Goal: Task Accomplishment & Management: Use online tool/utility

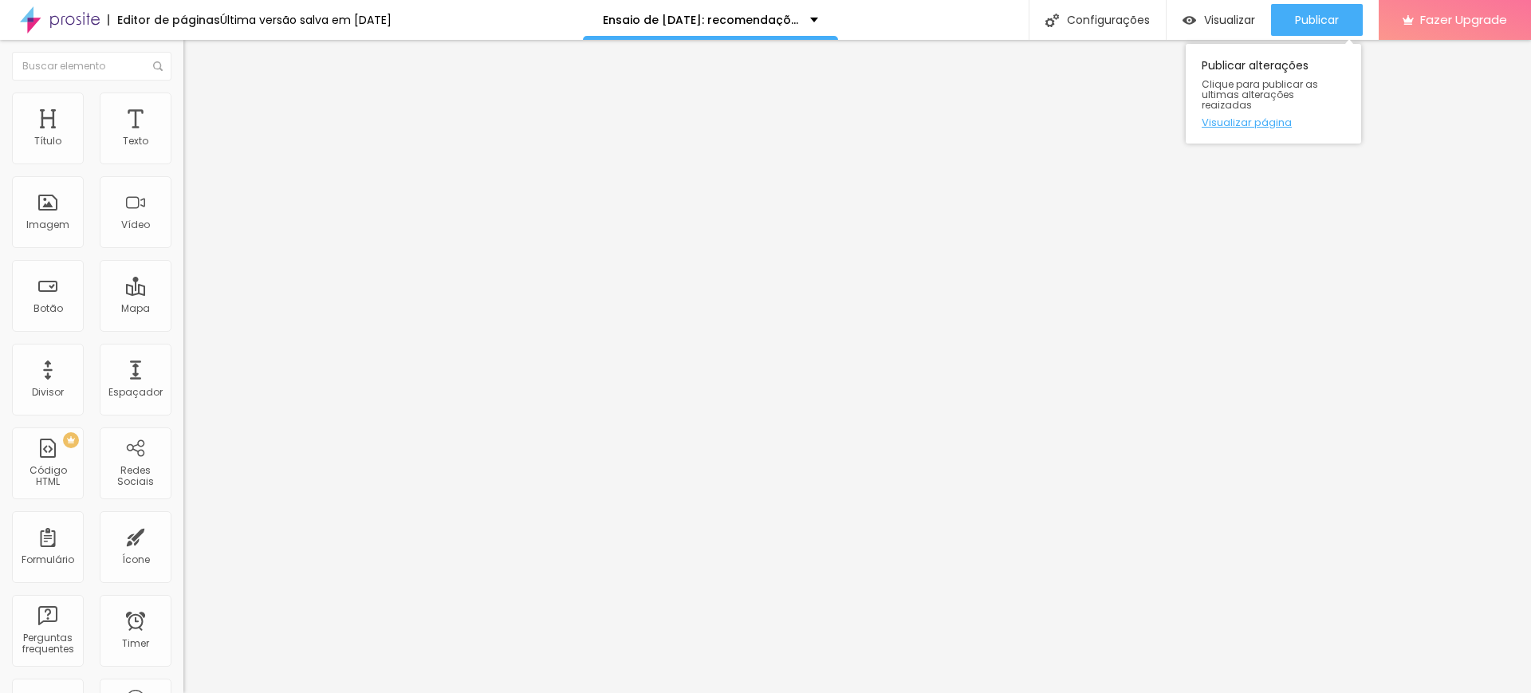
click at [1246, 117] on link "Visualizar página" at bounding box center [1274, 122] width 144 height 10
click at [198, 110] on span "Estilo" at bounding box center [210, 104] width 25 height 14
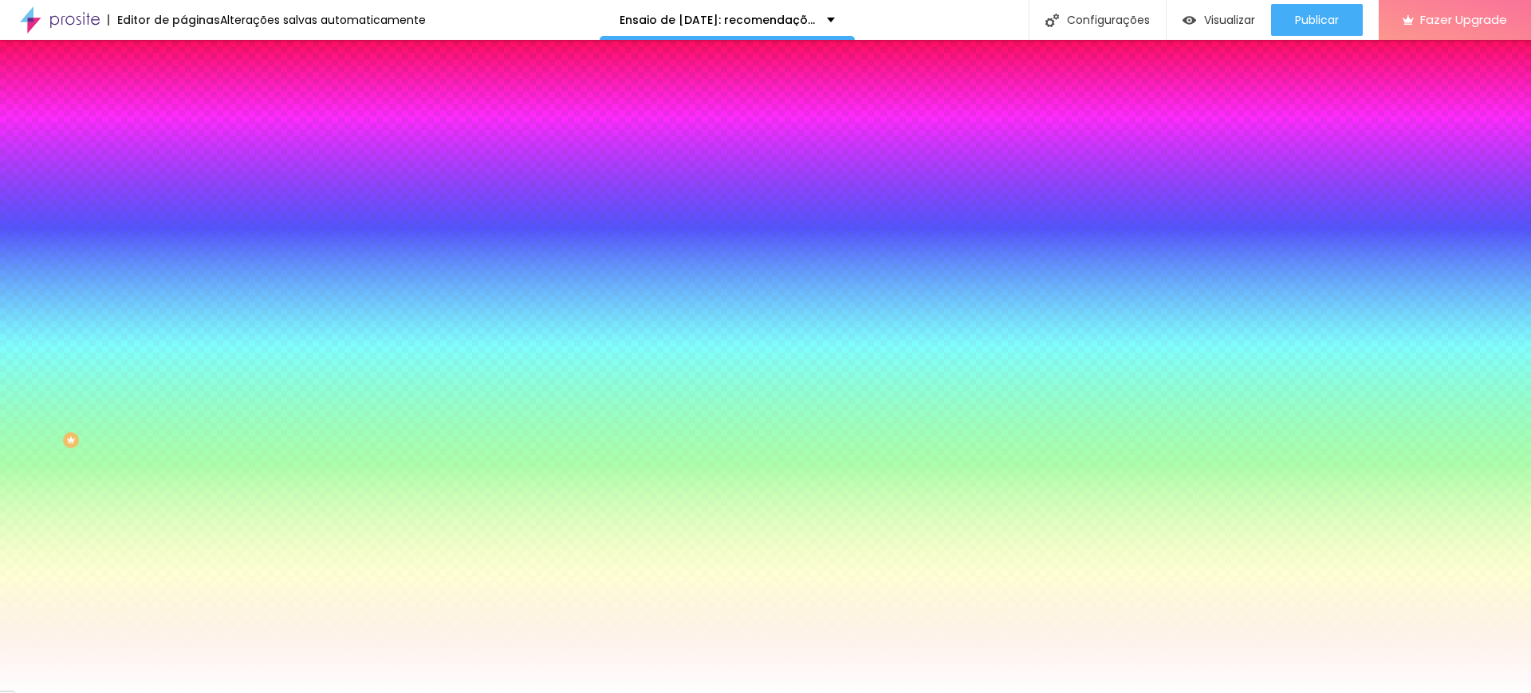
click at [198, 112] on span "Avançado" at bounding box center [224, 119] width 53 height 14
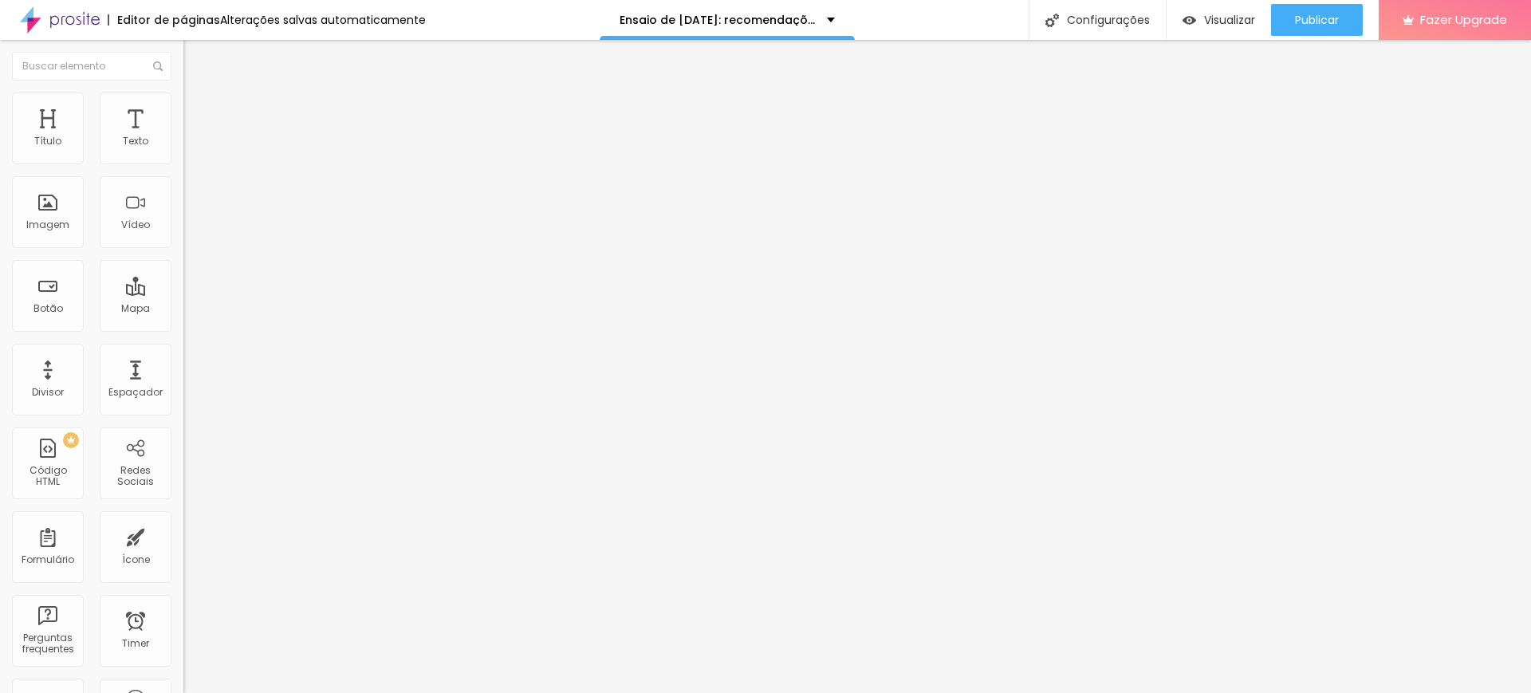
type input "219"
type input "218"
type input "466"
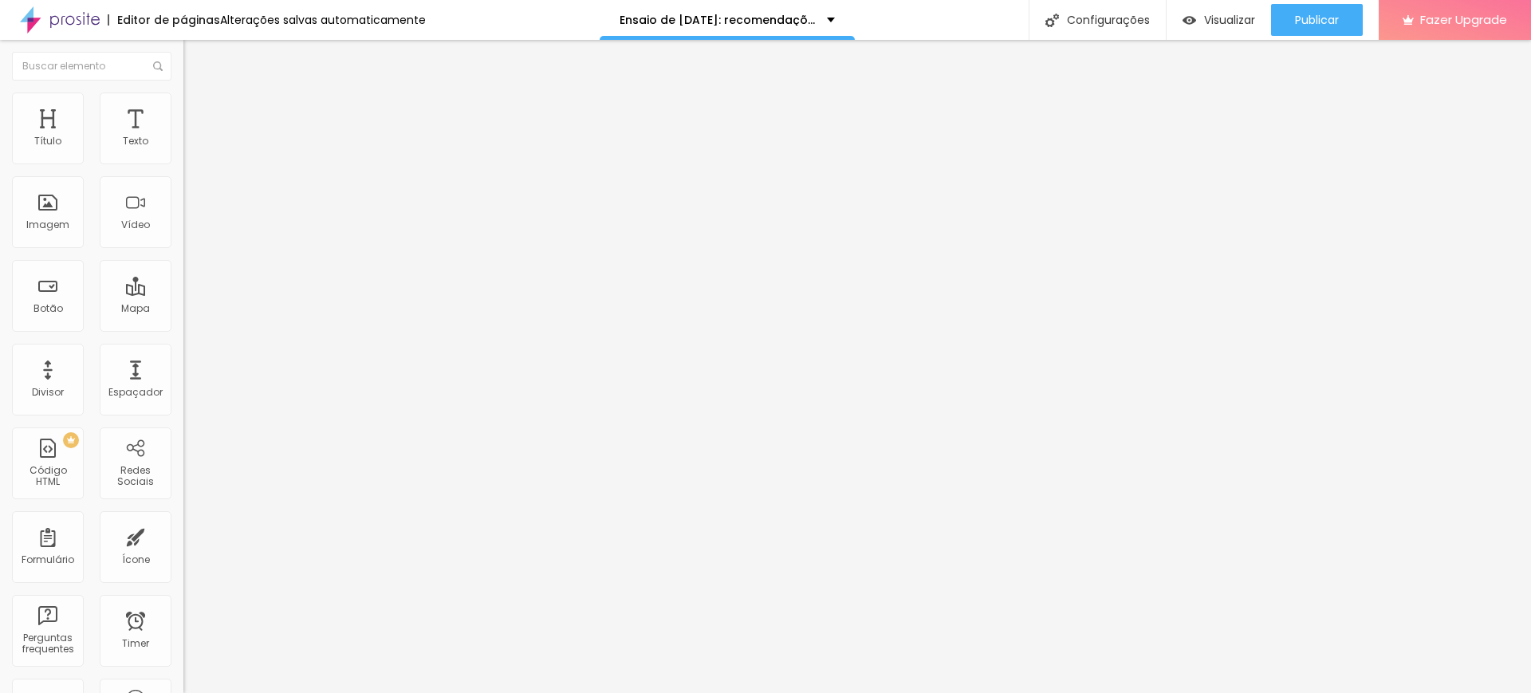
type input "466"
type input "500"
type input "497"
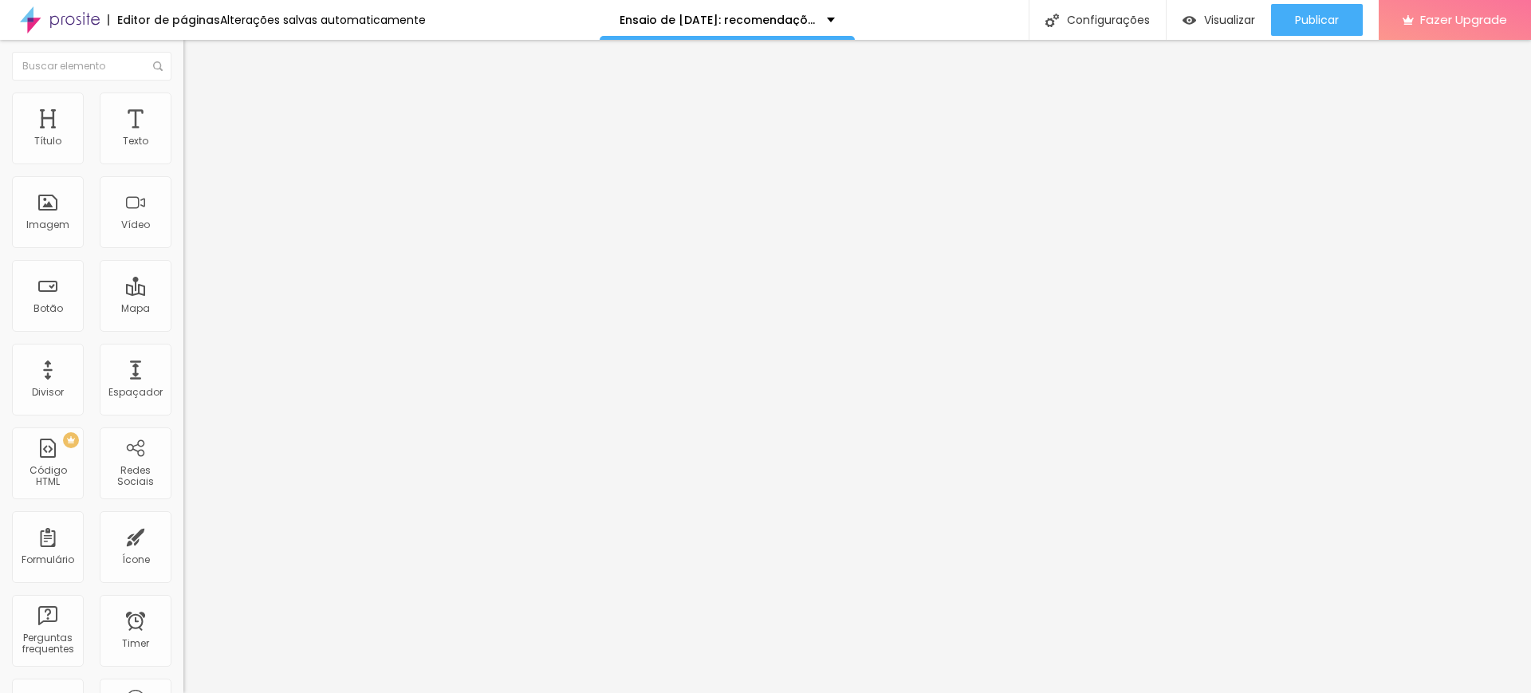
type input "487"
type input "466"
type input "434"
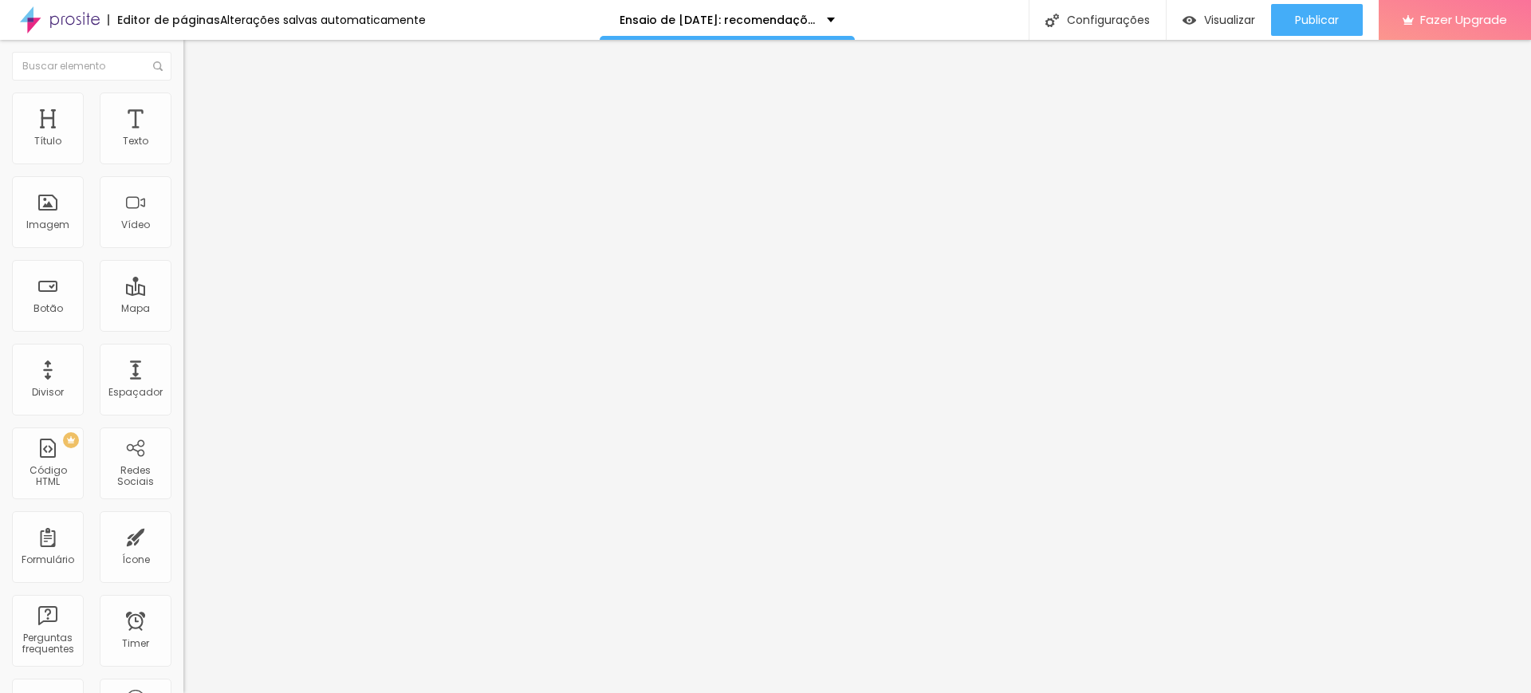
type input "434"
type input "413"
type input "397"
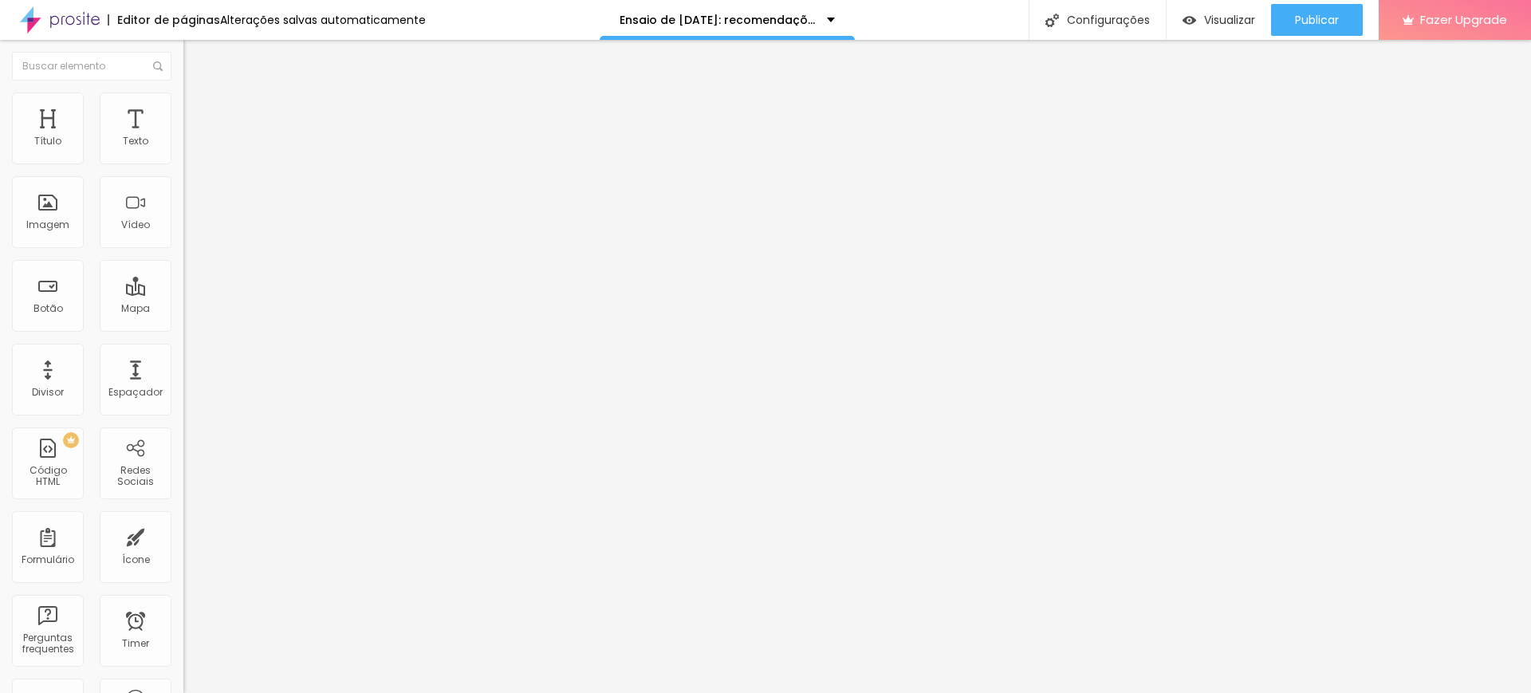
type input "376"
type input "366"
type input "355"
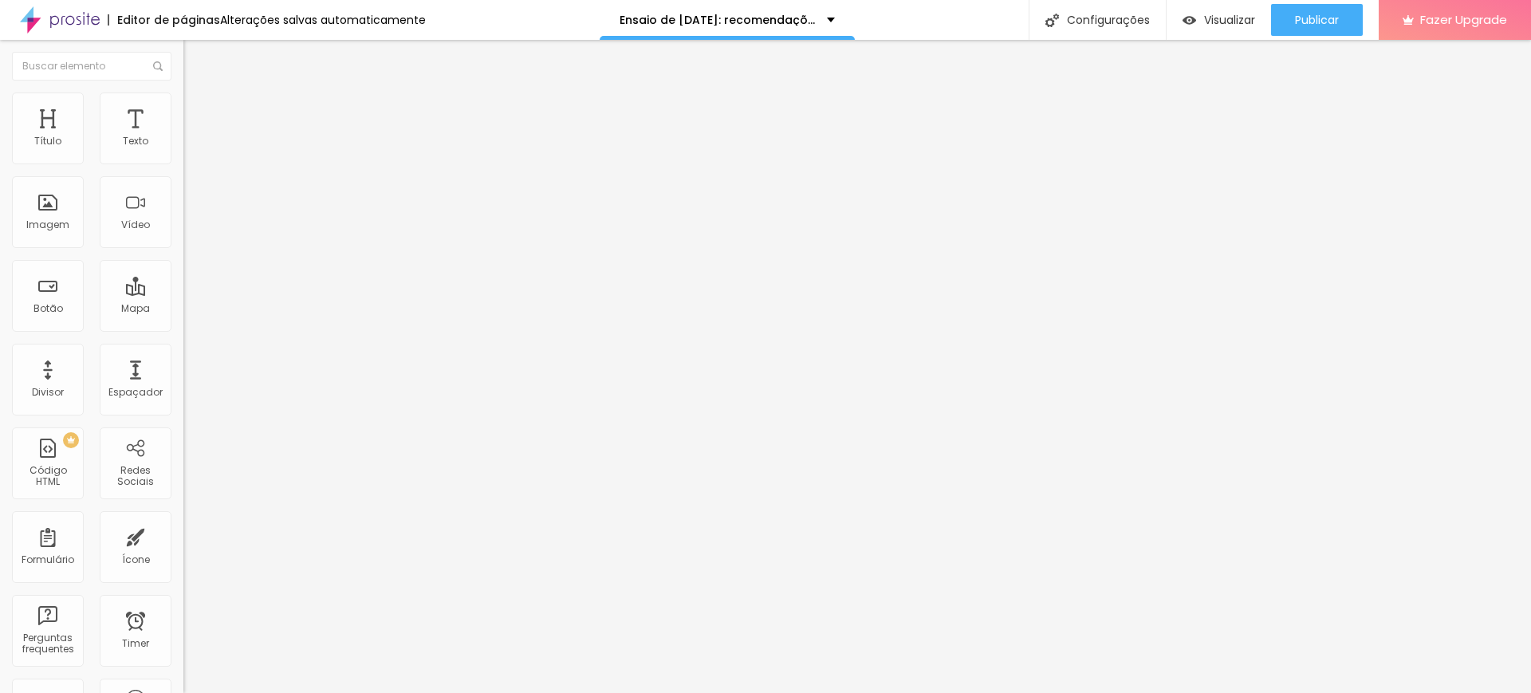
type input "355"
type input "334"
type input "192"
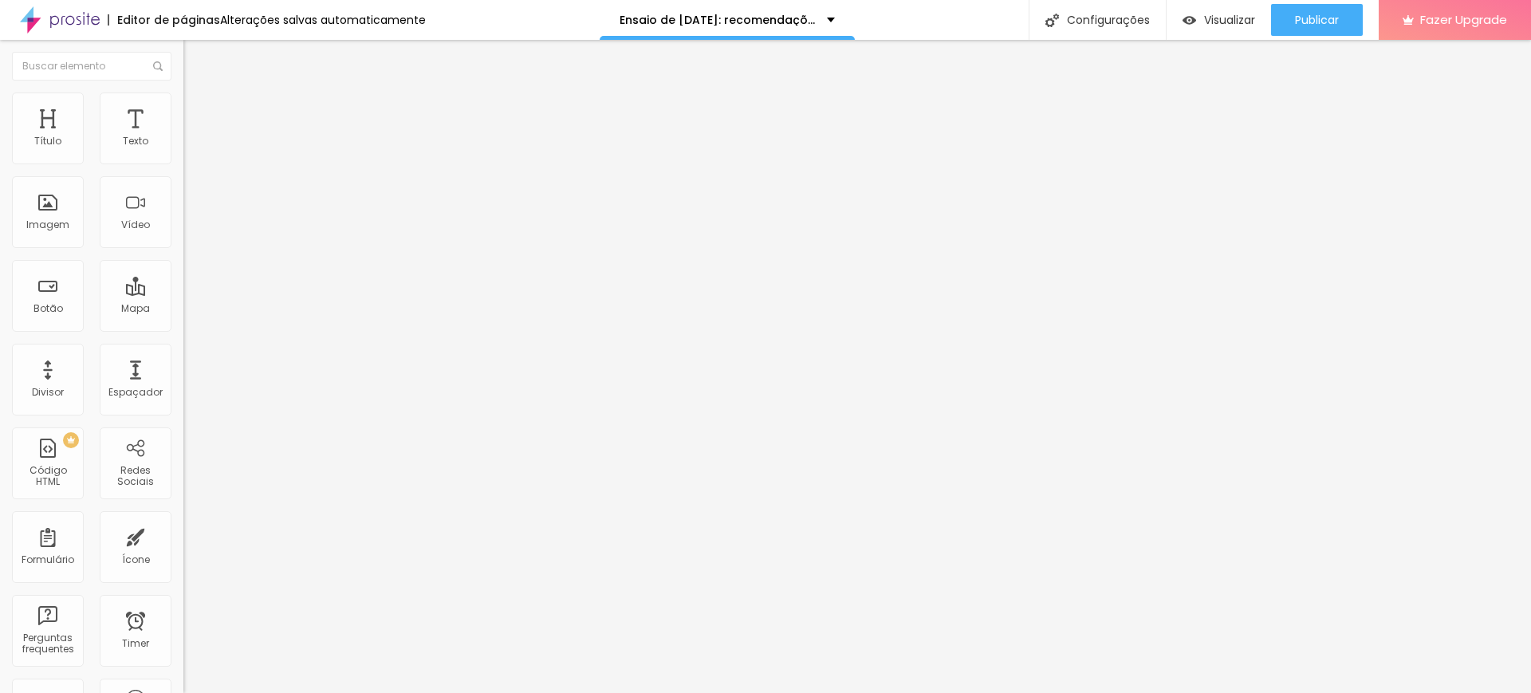
type input "181"
type input "150"
type input "139"
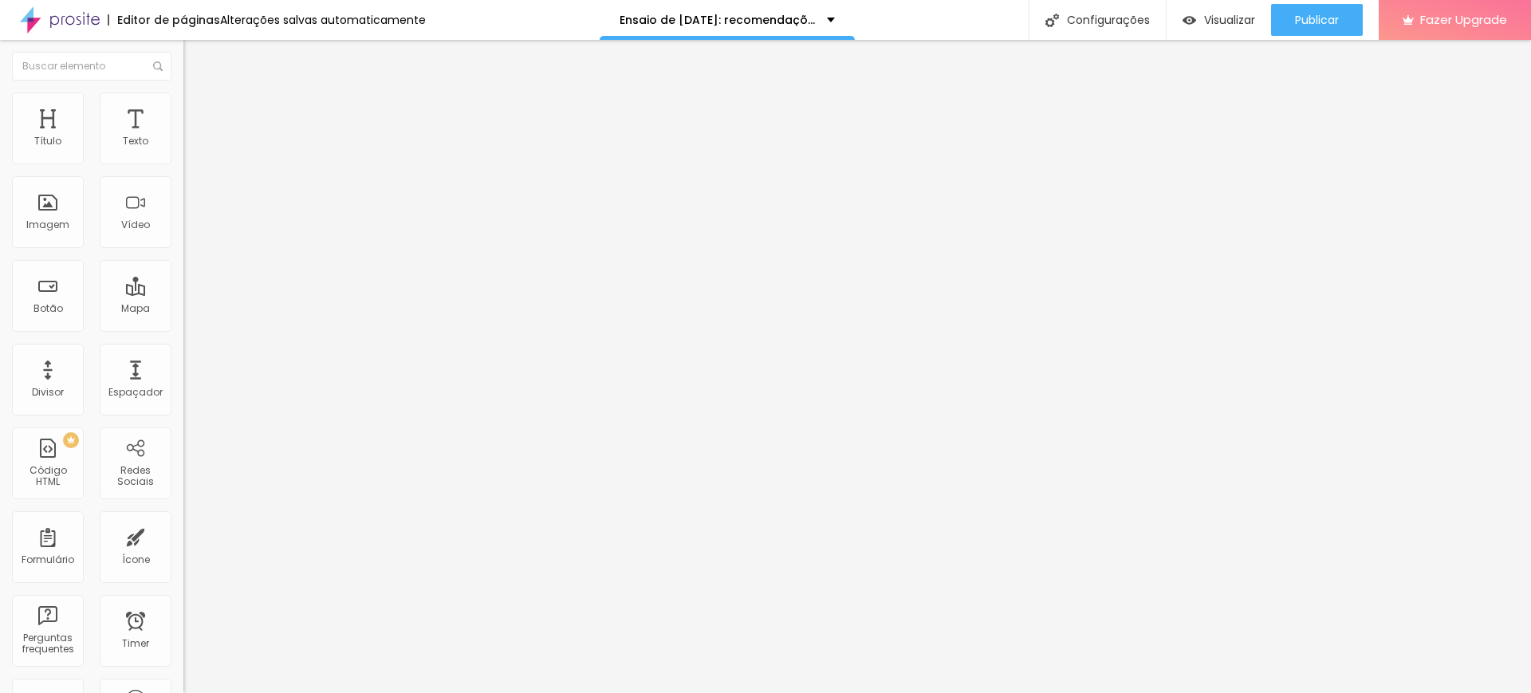
type input "139"
type input "123"
type input "113"
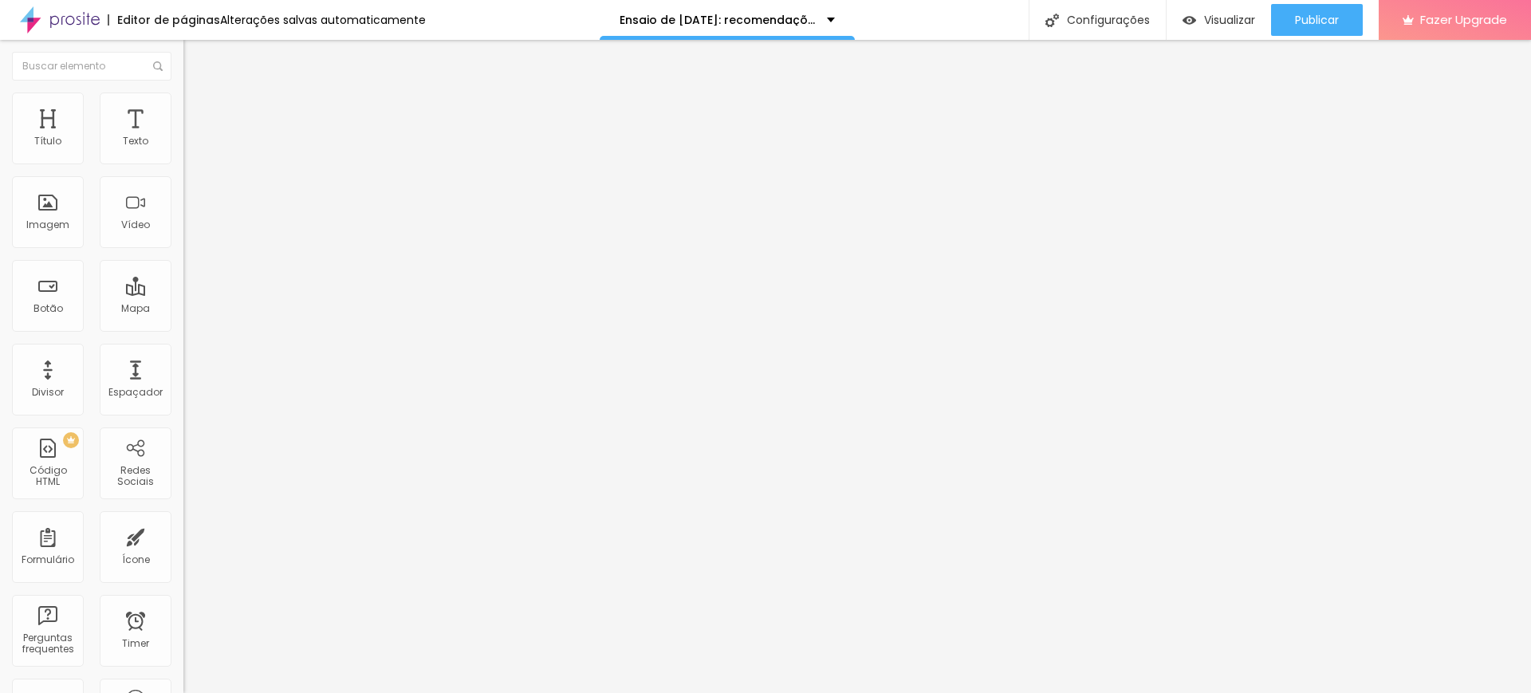
type input "118"
type input "129"
type input "139"
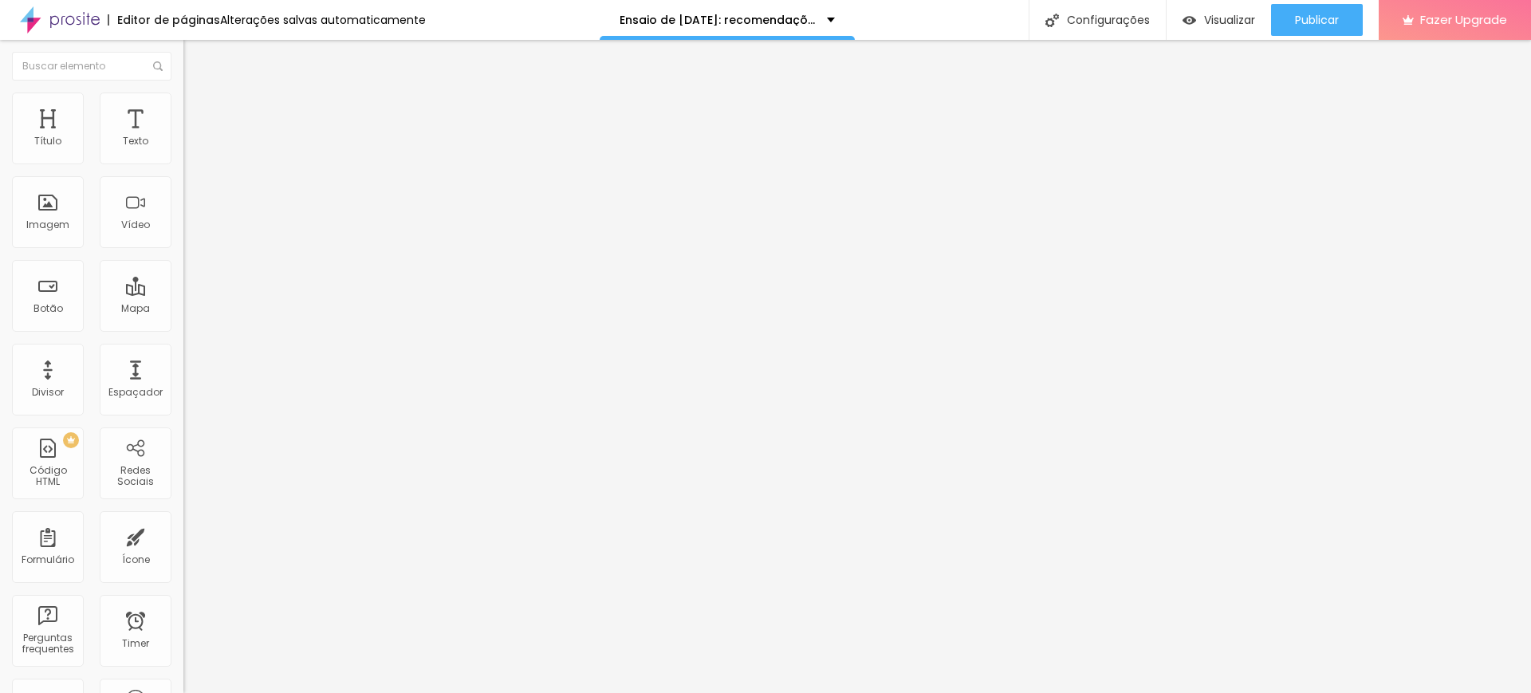
type input "139"
drag, startPoint x: 69, startPoint y: 189, endPoint x: 57, endPoint y: 187, distance: 12.2
type input "139"
click at [183, 535] on input "range" at bounding box center [234, 541] width 103 height 13
type input "15"
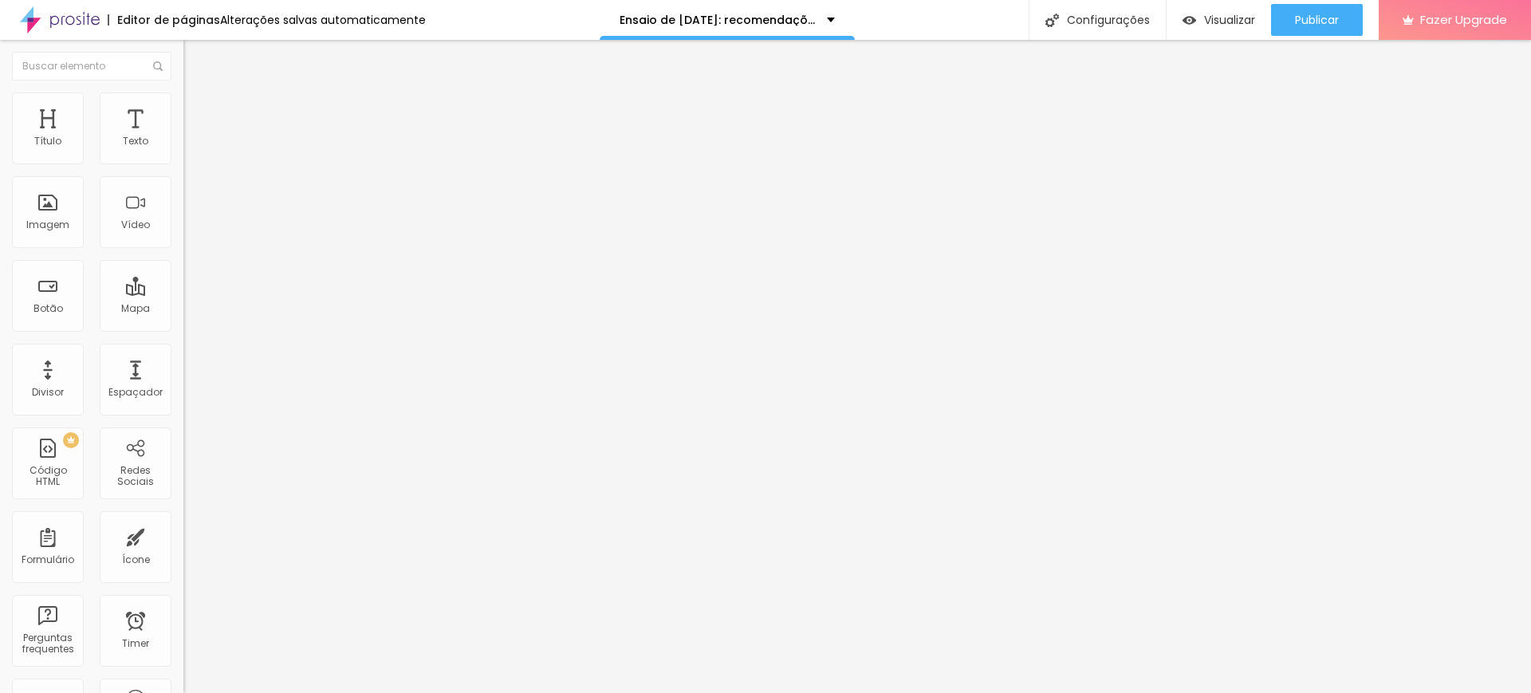
type input "15"
type input "10"
type input "5"
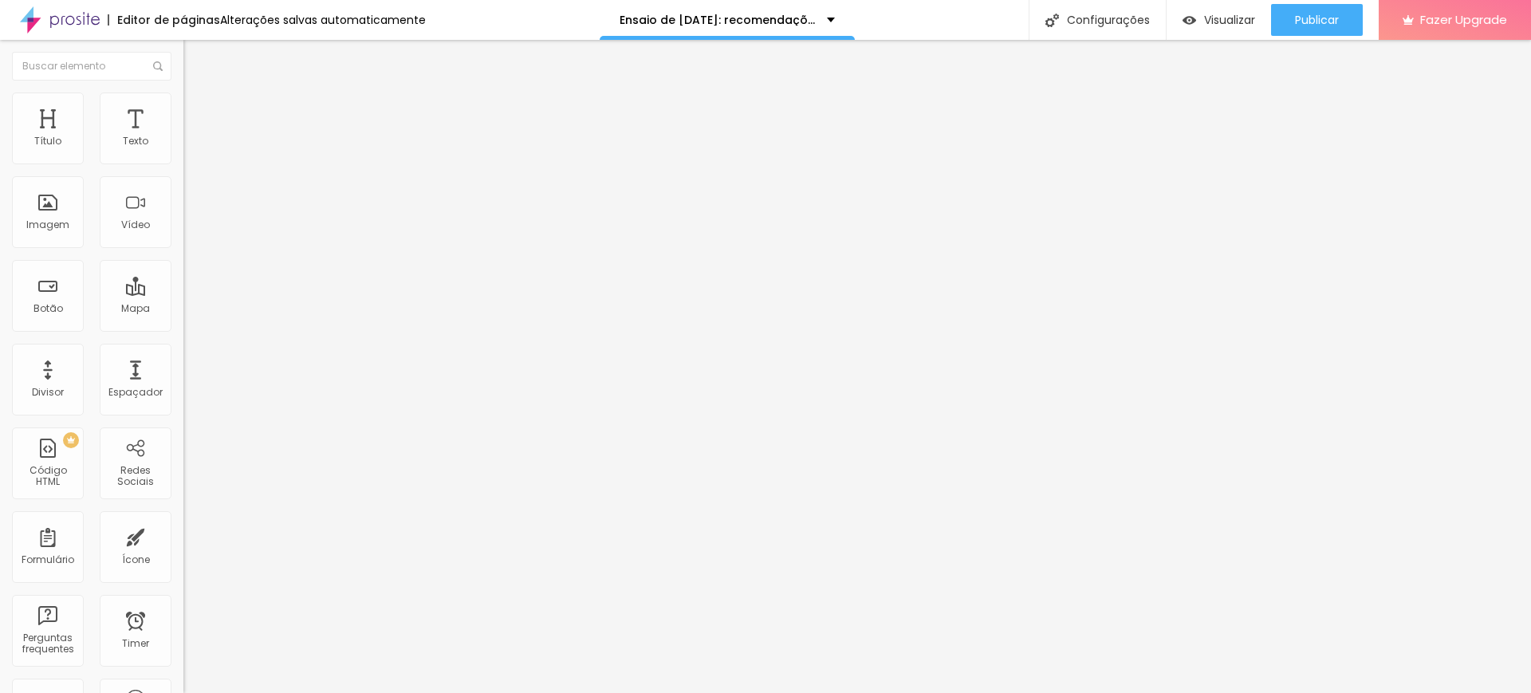
type input "0"
type input "5"
type input "10"
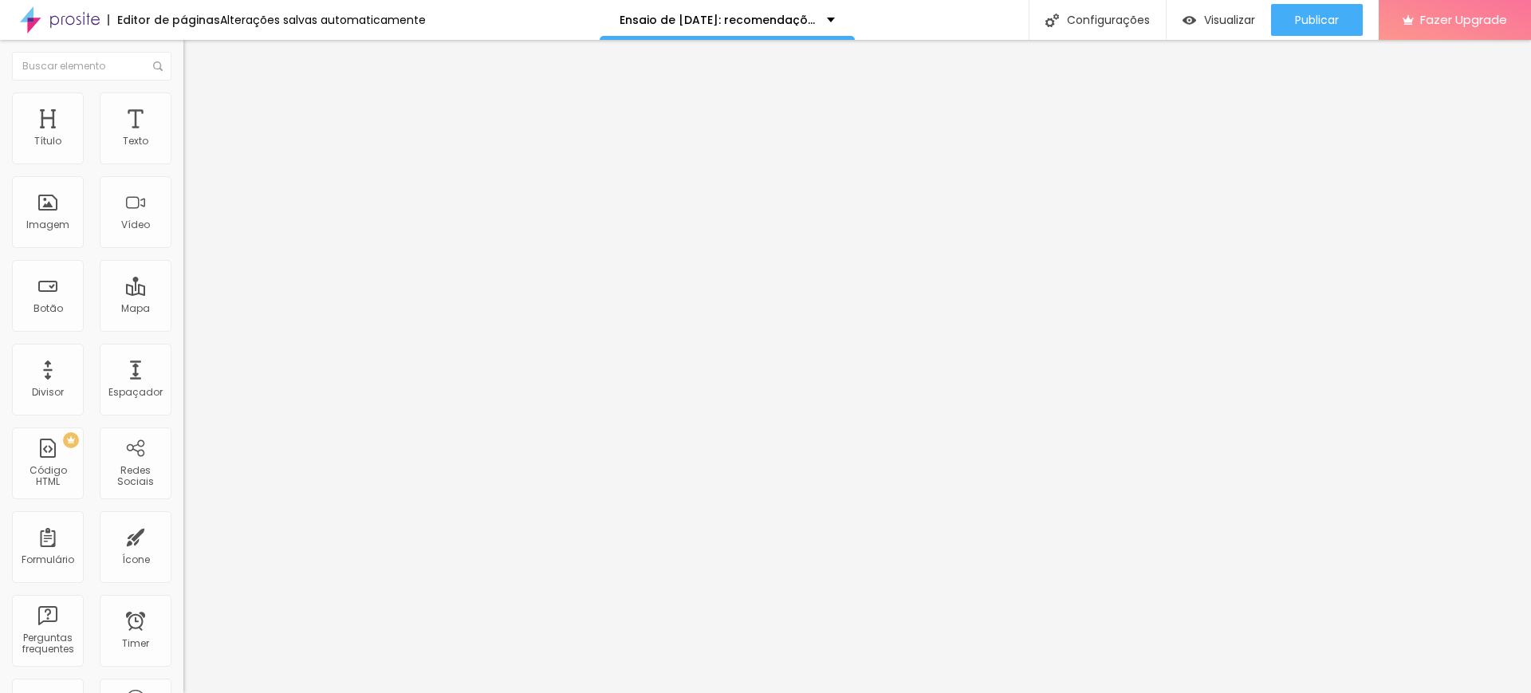
type input "10"
type input "15"
type input "20"
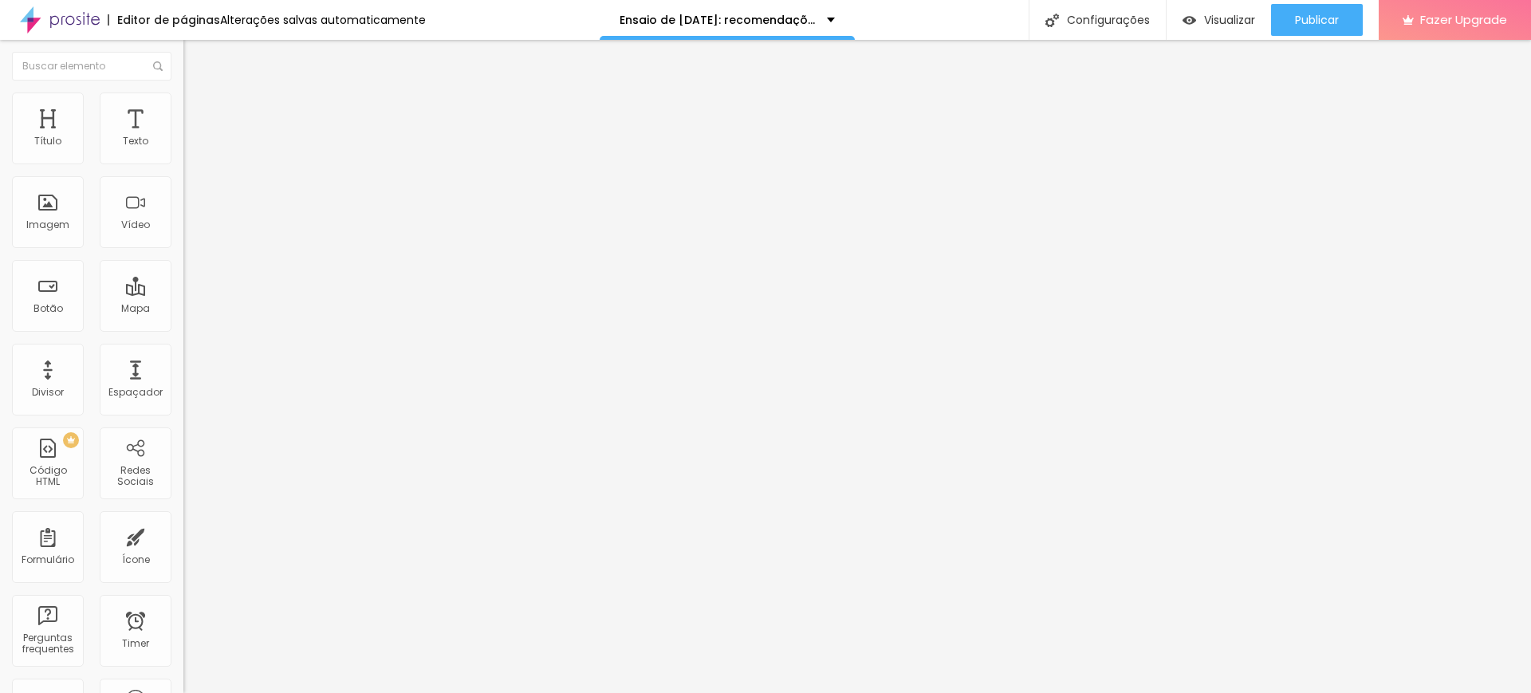
drag, startPoint x: 103, startPoint y: 154, endPoint x: 108, endPoint y: 161, distance: 9.1
click at [183, 309] on input "range" at bounding box center [234, 315] width 103 height 13
click at [190, 231] on icon "button" at bounding box center [195, 227] width 10 height 10
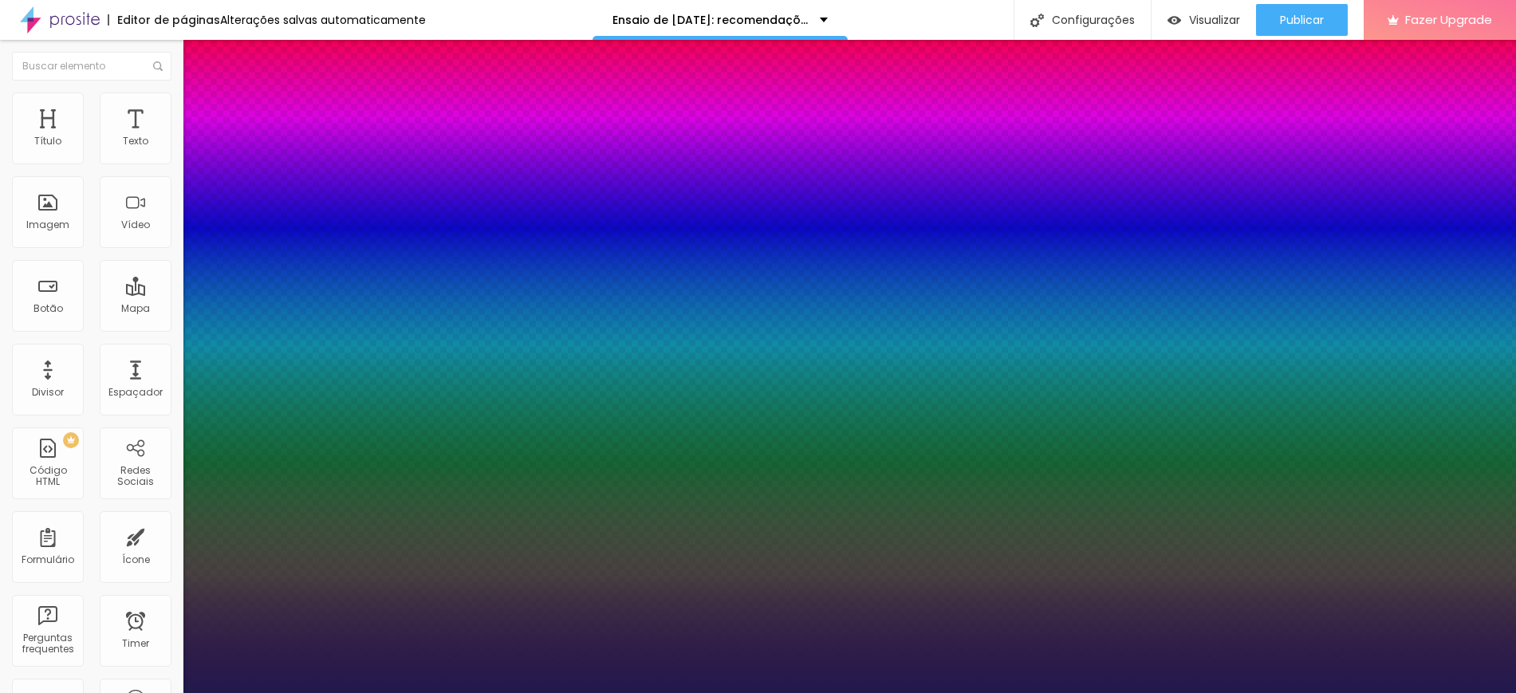
type input "1"
select select "AlegreyaBlack"
type input "1"
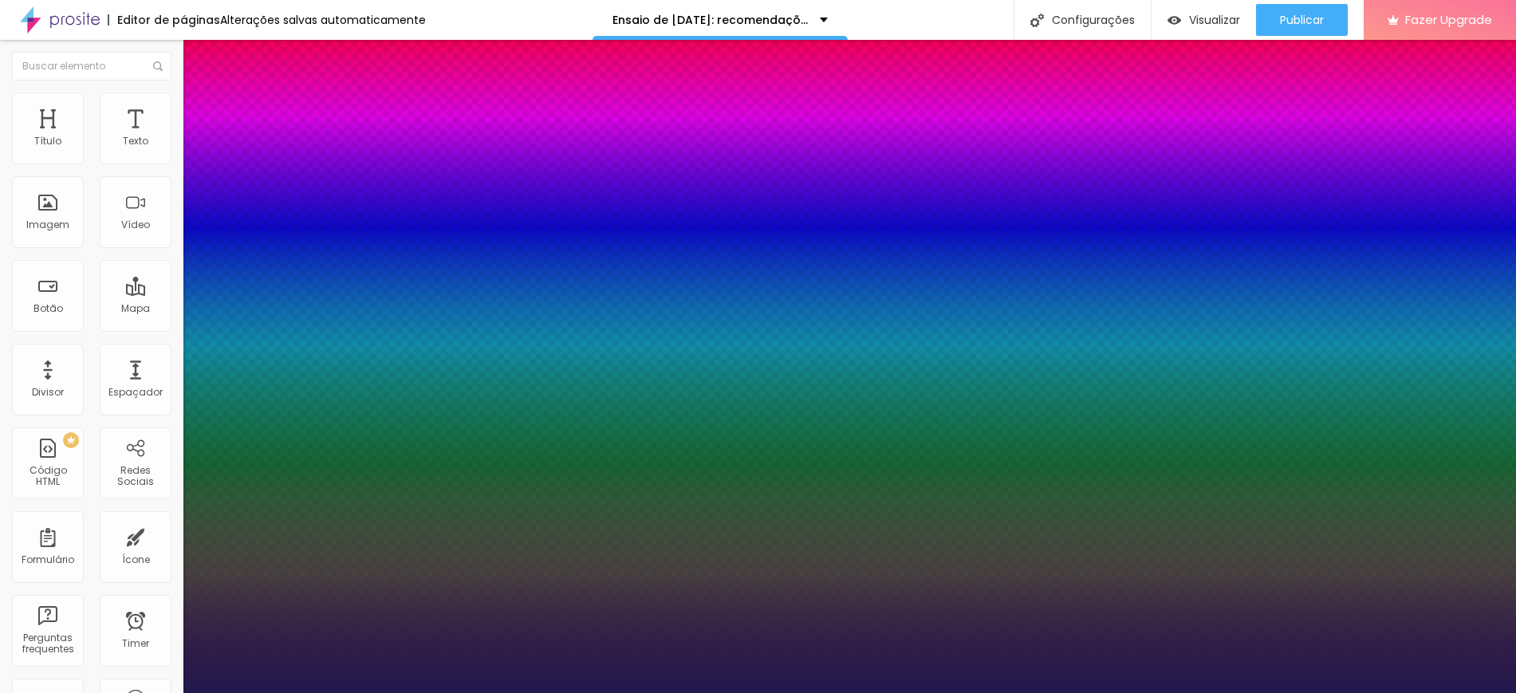
select select "Alice"
type input "1"
select select "[PERSON_NAME]"
type input "1"
select select "Allan-Regular"
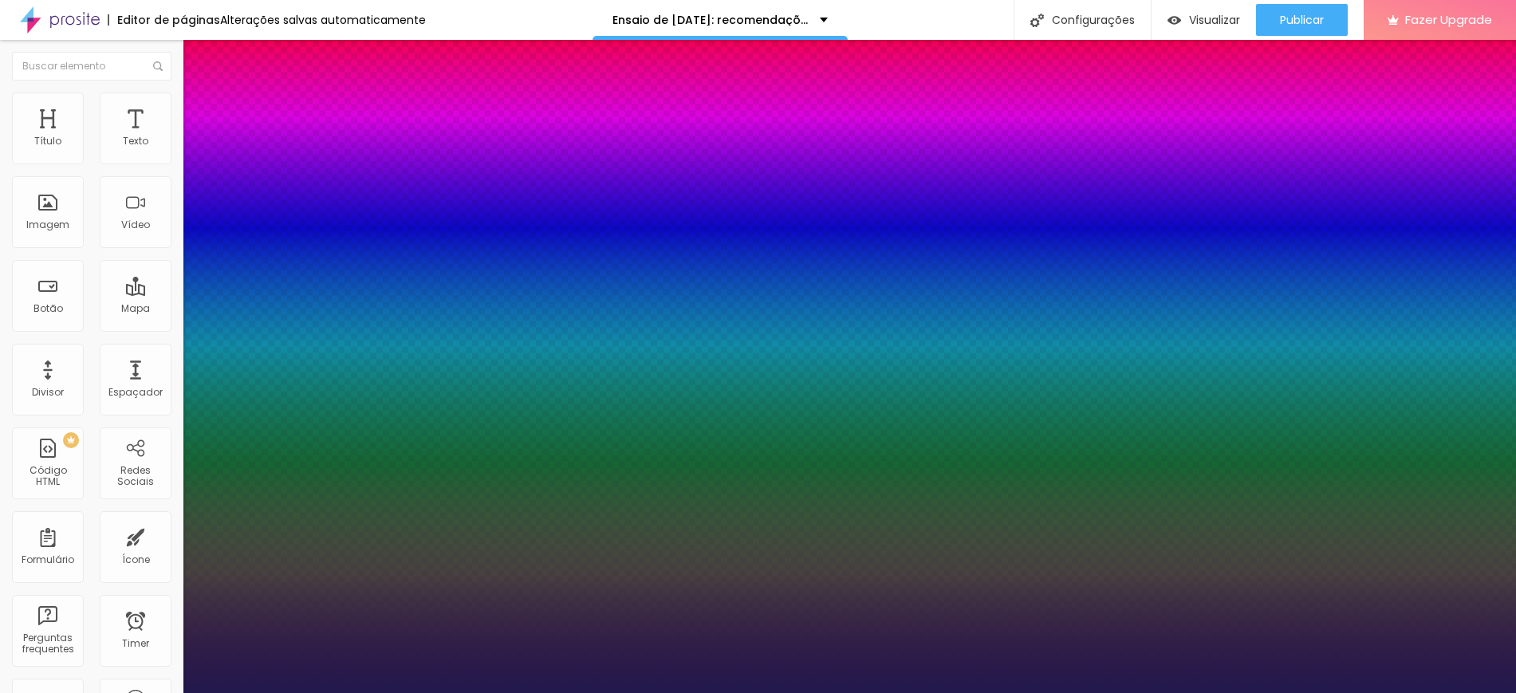
type input "1"
select select "Amaranth"
type input "1"
select select "AmaticaSC"
type input "1"
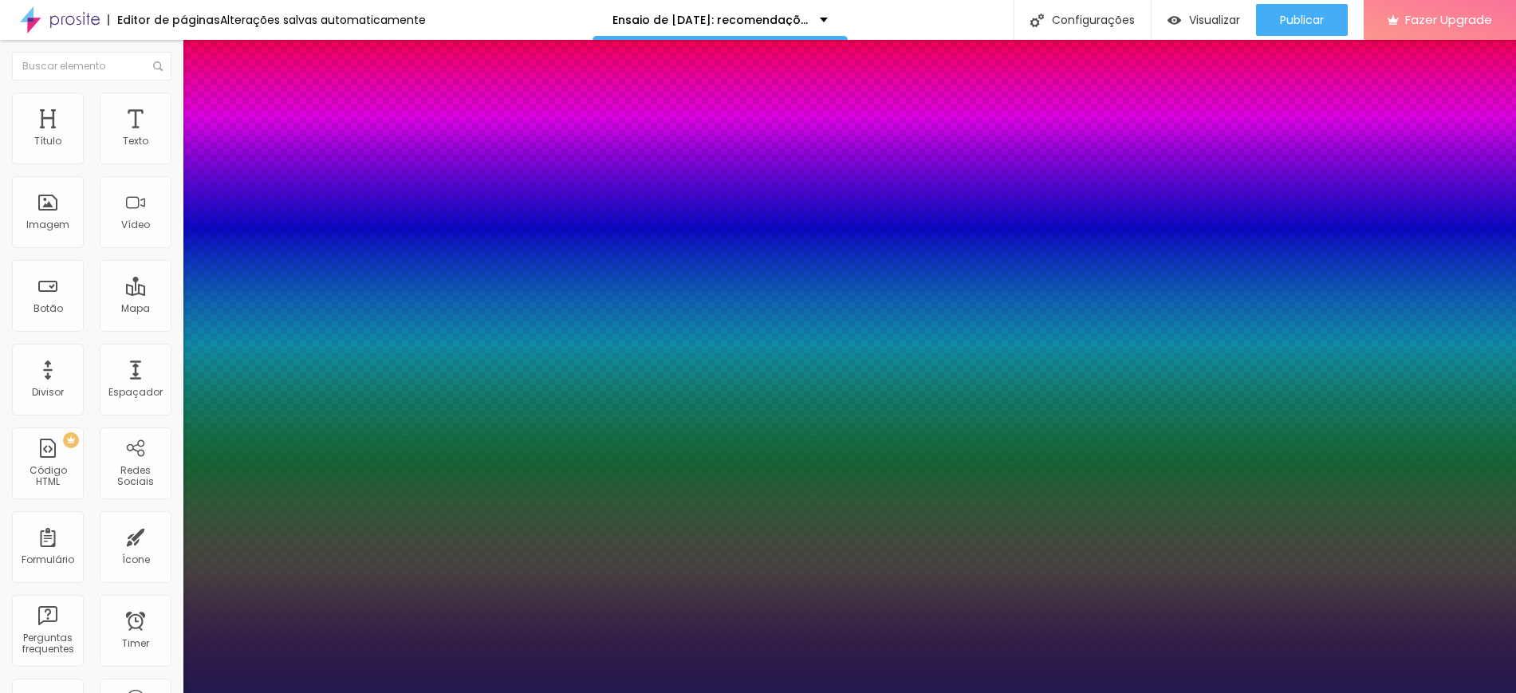
select select "AmaticSC"
type input "1"
select select "Amita-Bold"
type input "1"
select select "Amita-Regular"
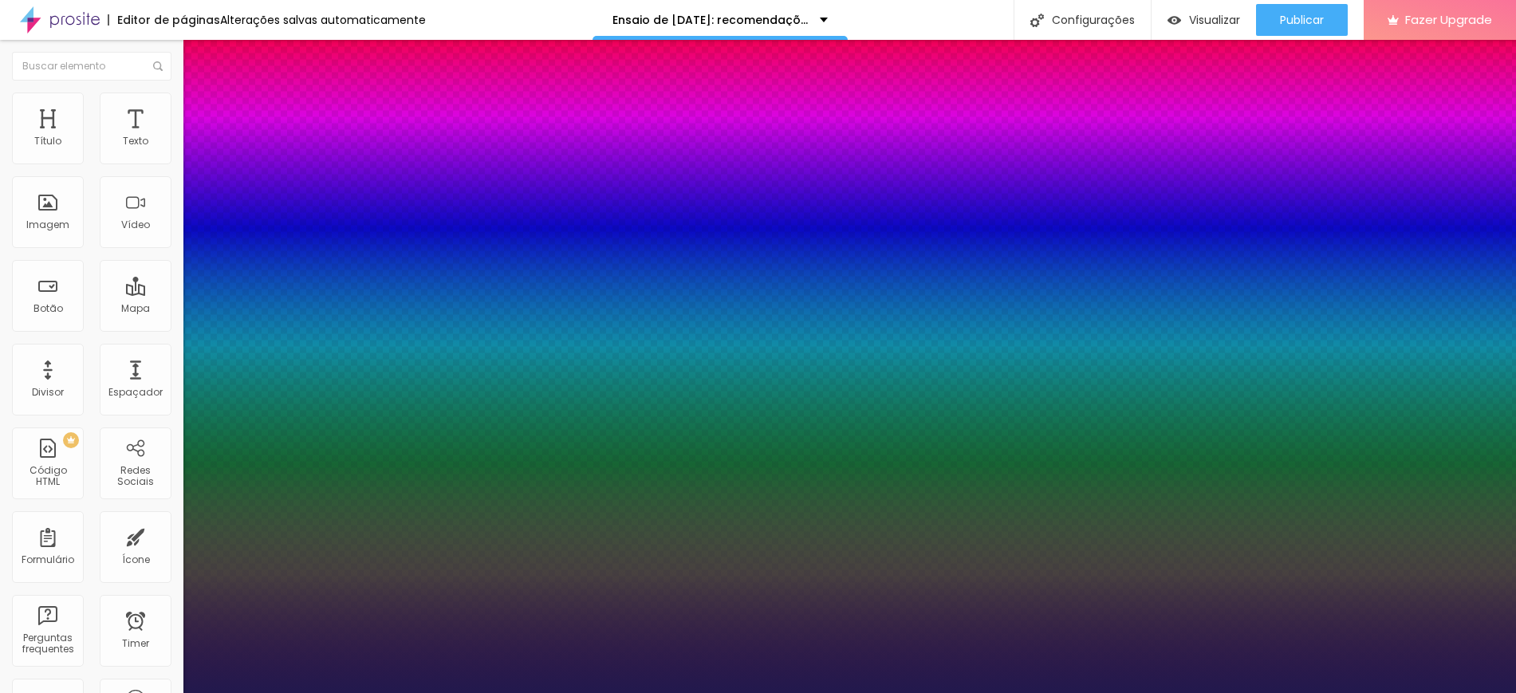
type input "1"
select select "[GEOGRAPHIC_DATA]"
type input "1"
select select "AnonymousPro-Bold"
type input "1"
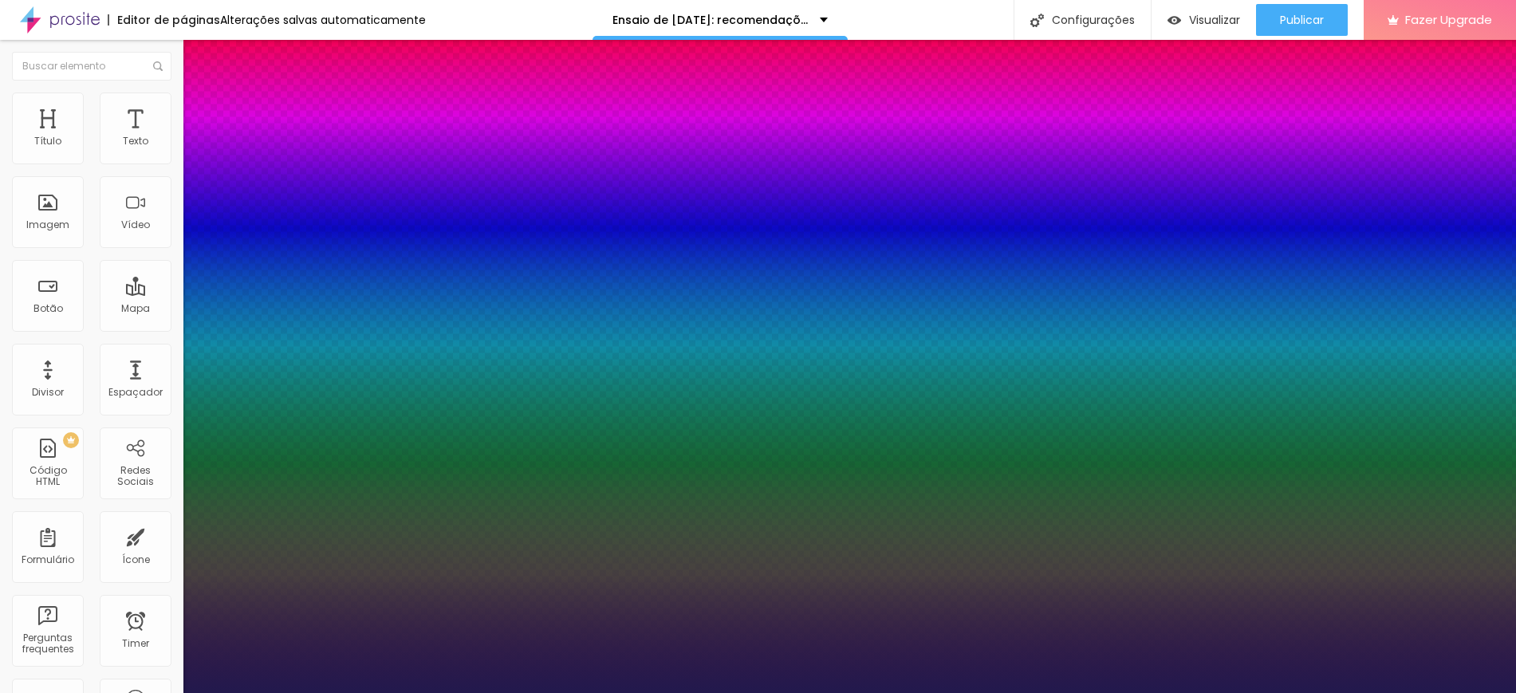
select select "AnonymousPro-Italic"
type input "1"
select select "AnonymousPro-Regular"
type input "1"
select select "Arapey"
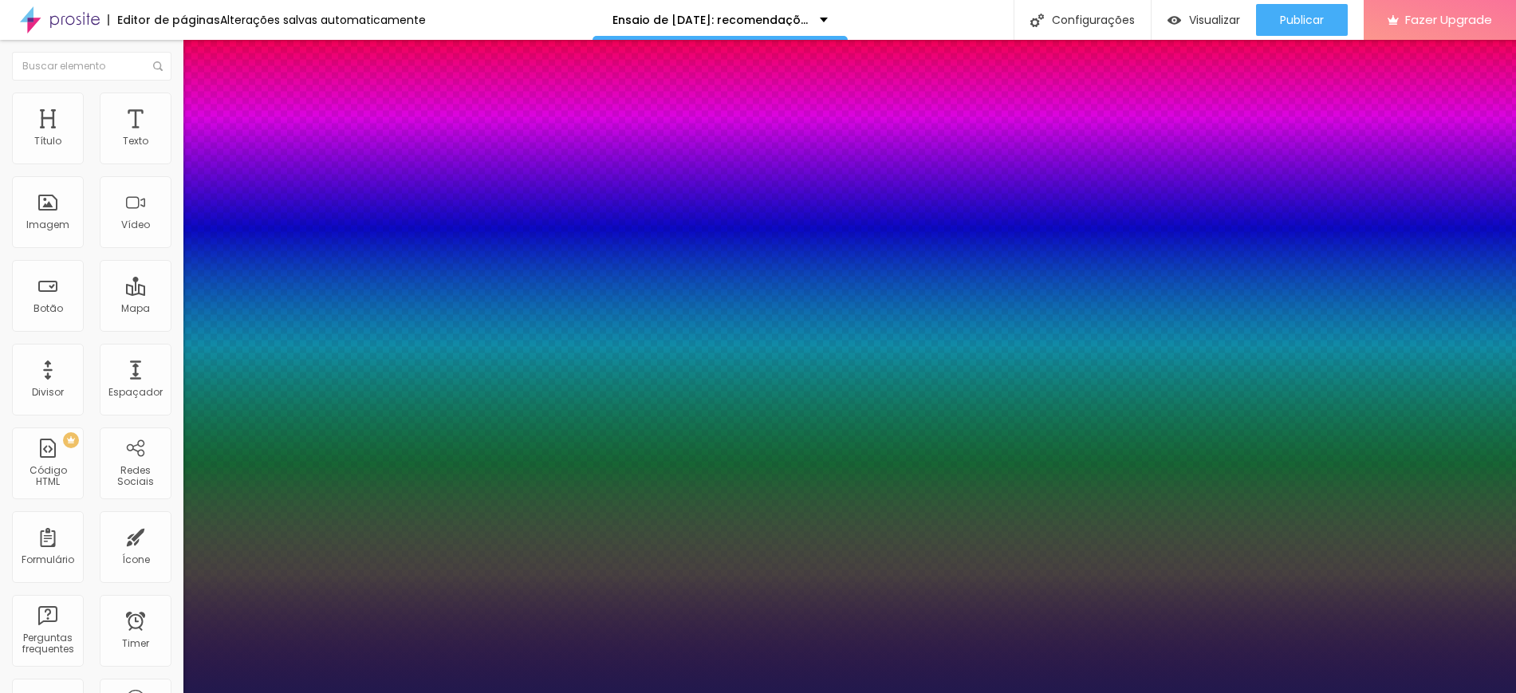
type input "1"
select select "Archivo-Bold"
type input "1"
select select "Archivo-Italic"
type input "1"
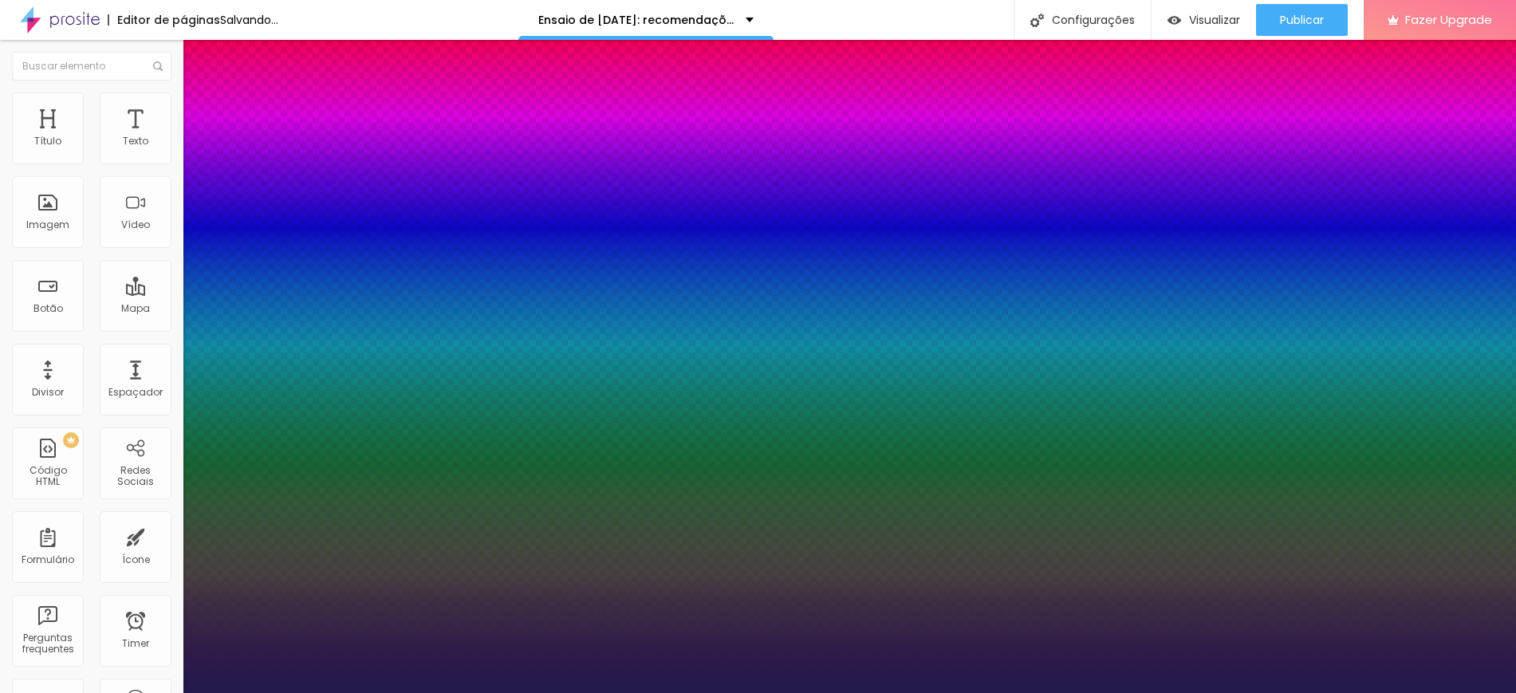
select select "Archivo-Regular"
type input "1"
select select "ArefRuqaa"
type input "1"
select select "Arsenal-Bold"
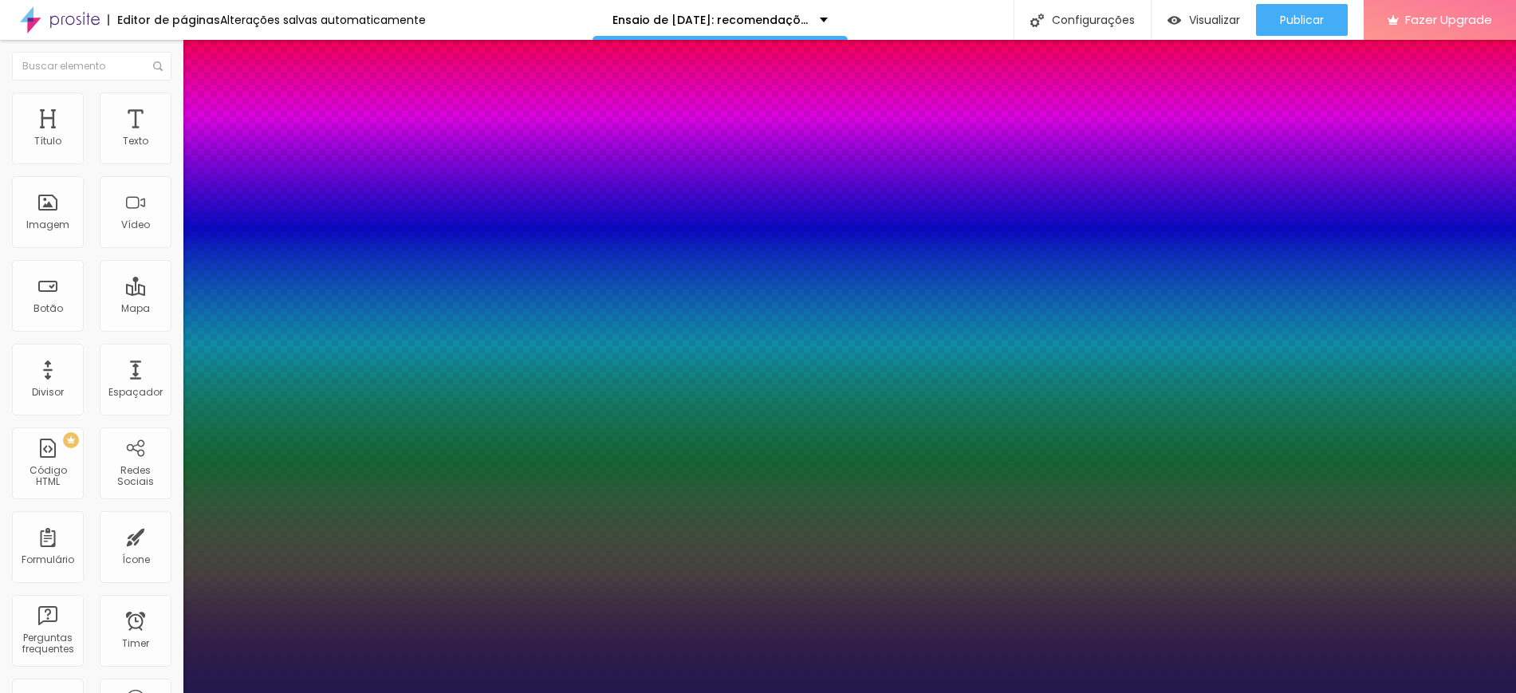
type input "1"
select select "Arsenal-Italic"
type input "1"
select select "Arsenal-Regular"
type input "1"
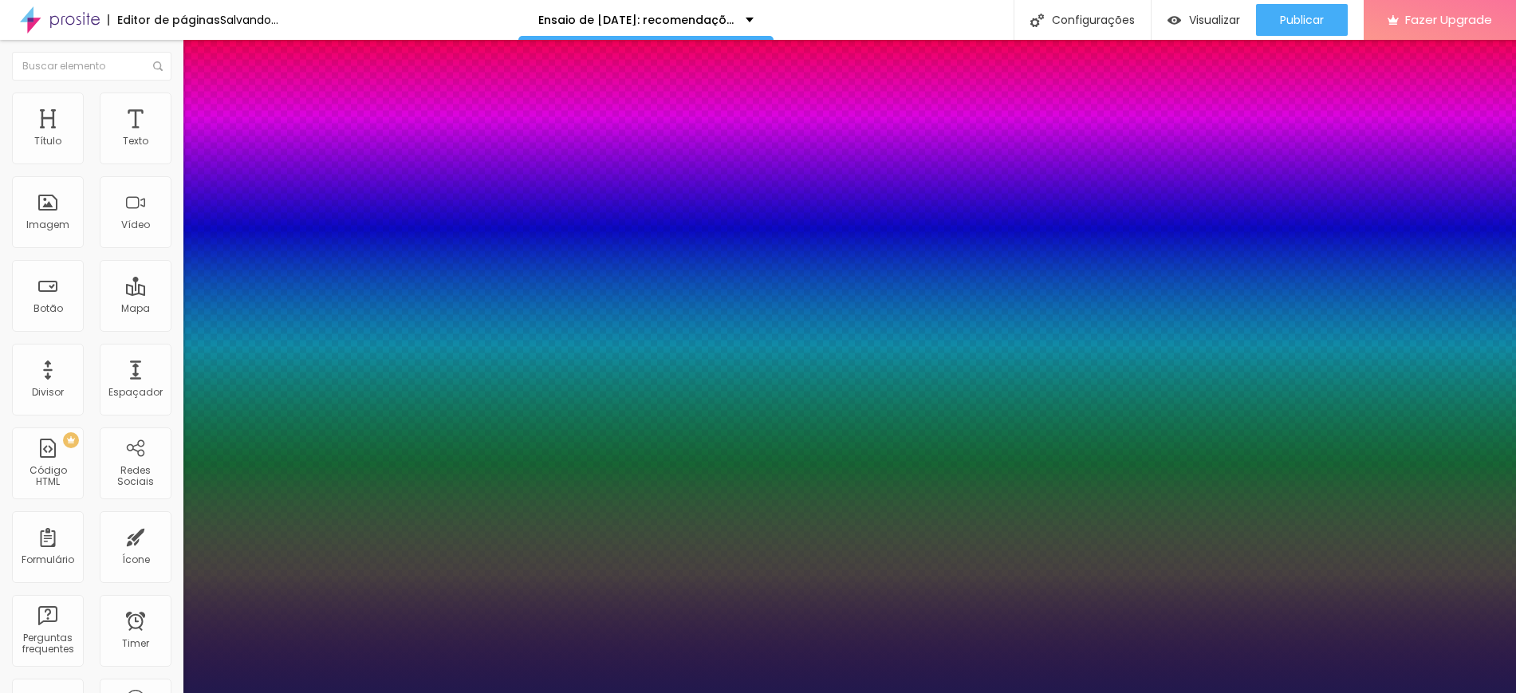
select select "Arvo"
type input "1"
select select "Assistant"
type input "1"
select select "AssistantLight"
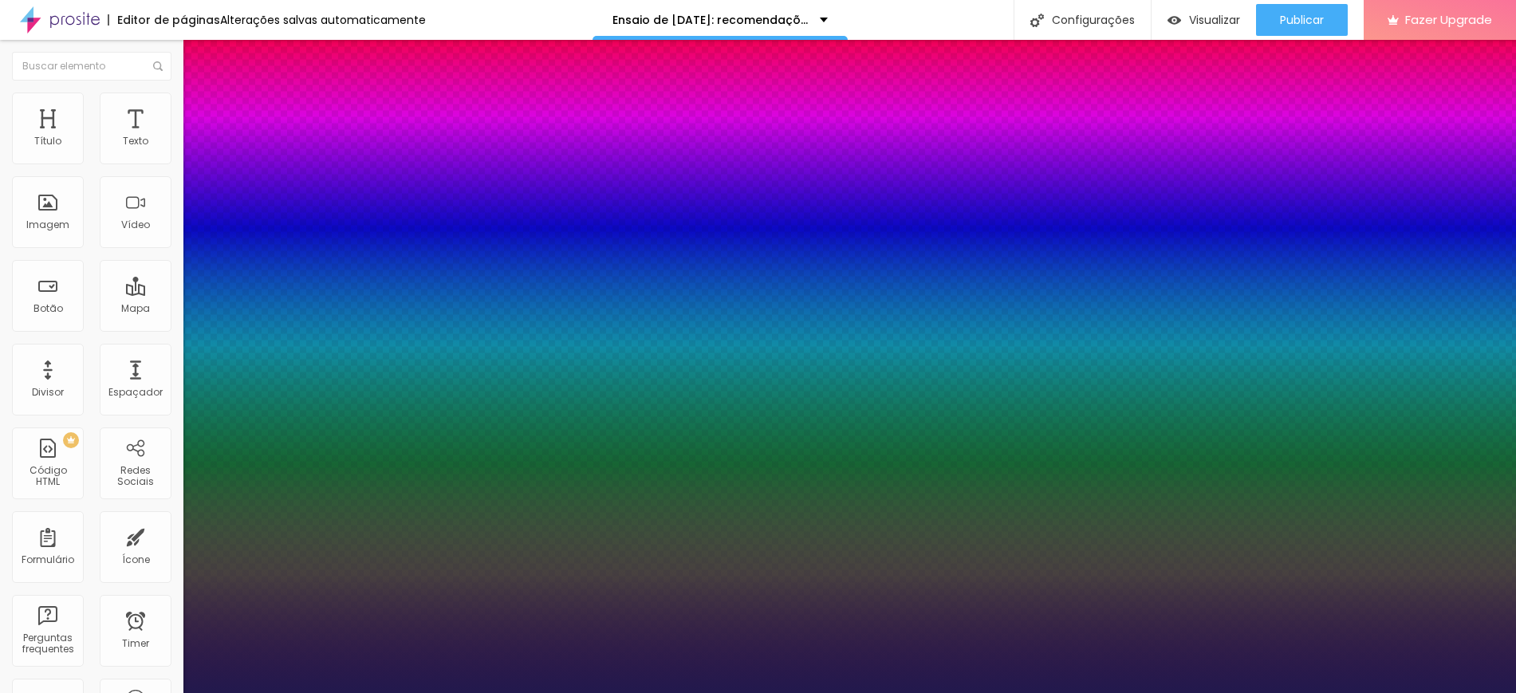
type input "1"
select select "AveriaLibre"
type input "1"
select select "AveriaLibreLight"
type input "1"
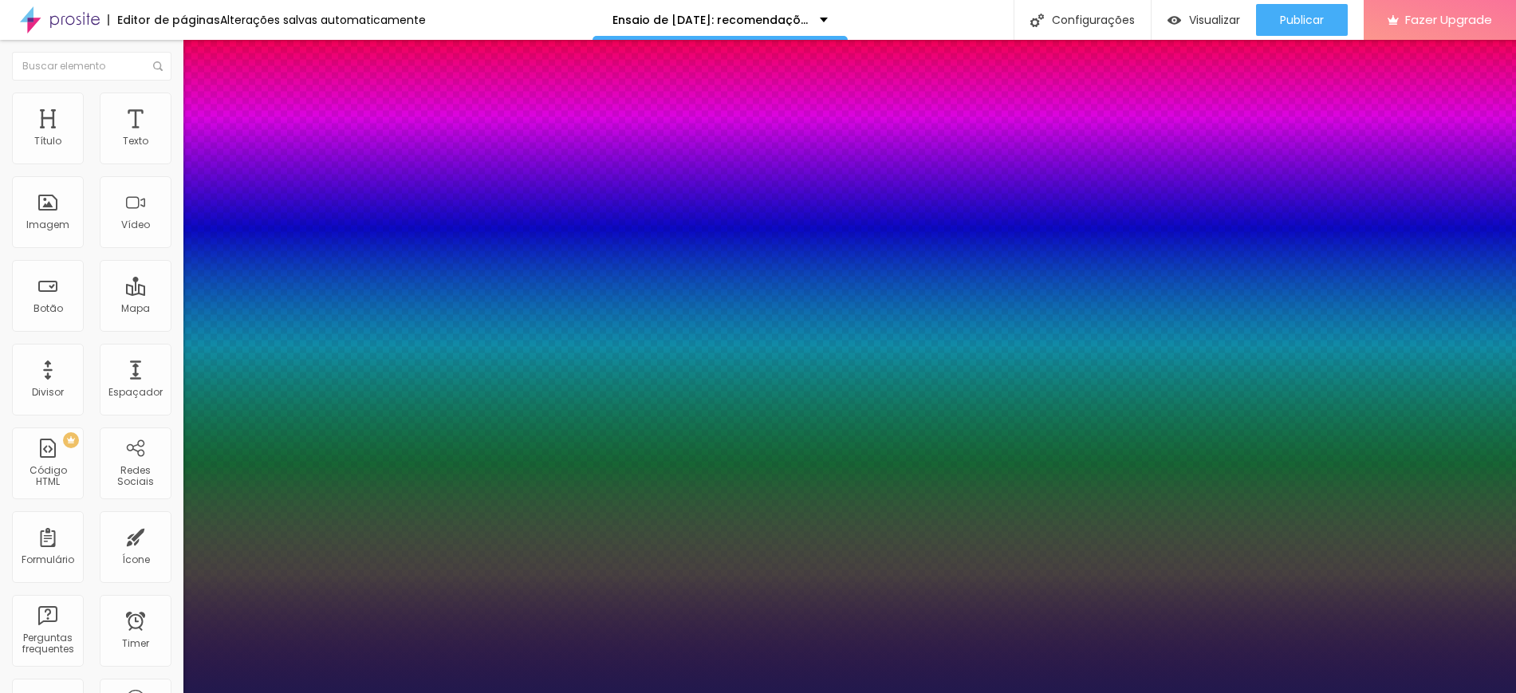
select select "AveriaSansLibre-Bold"
type input "1"
select select "AveriaSansLibre-Italic"
type input "1"
select select "AveriaSansLibre-Regular"
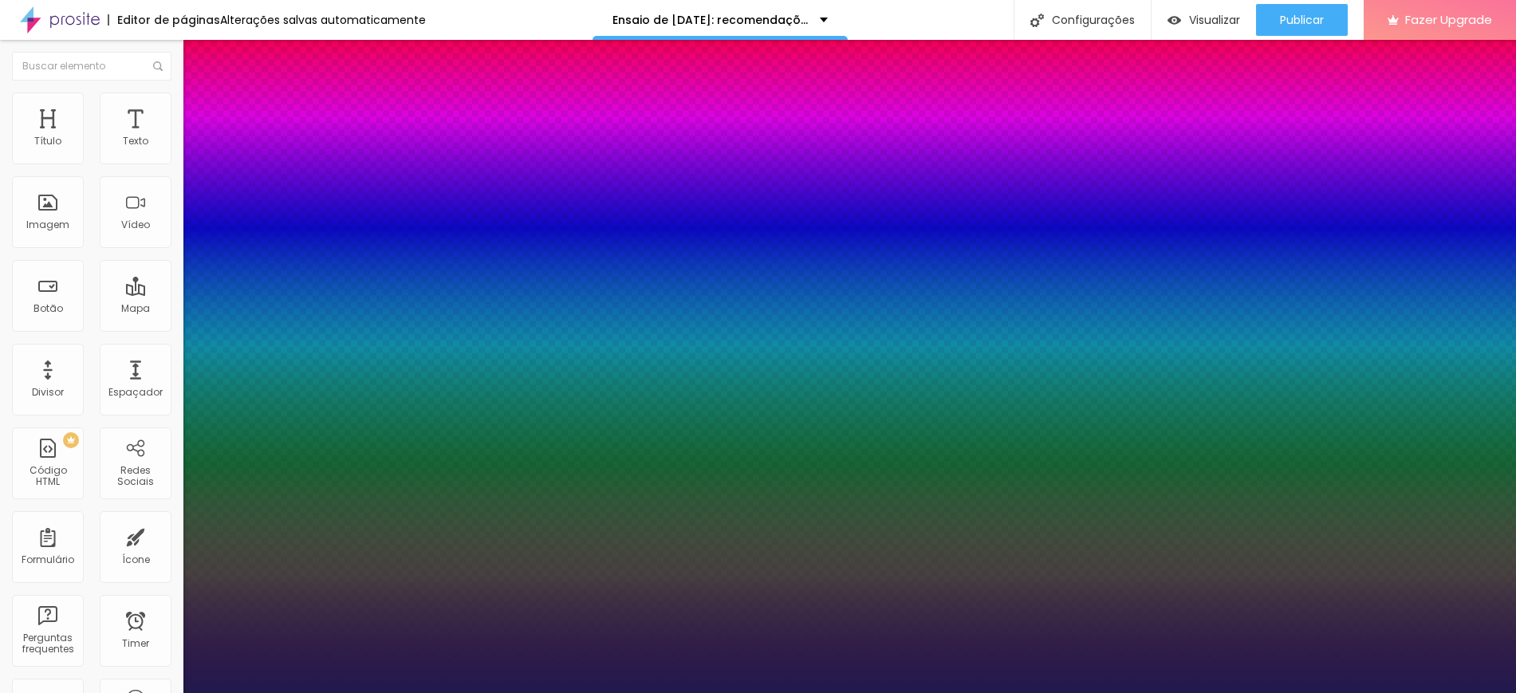
type input "1"
select select "Bangers-Regular"
type input "1"
select select "Bentham-Regular"
type input "1"
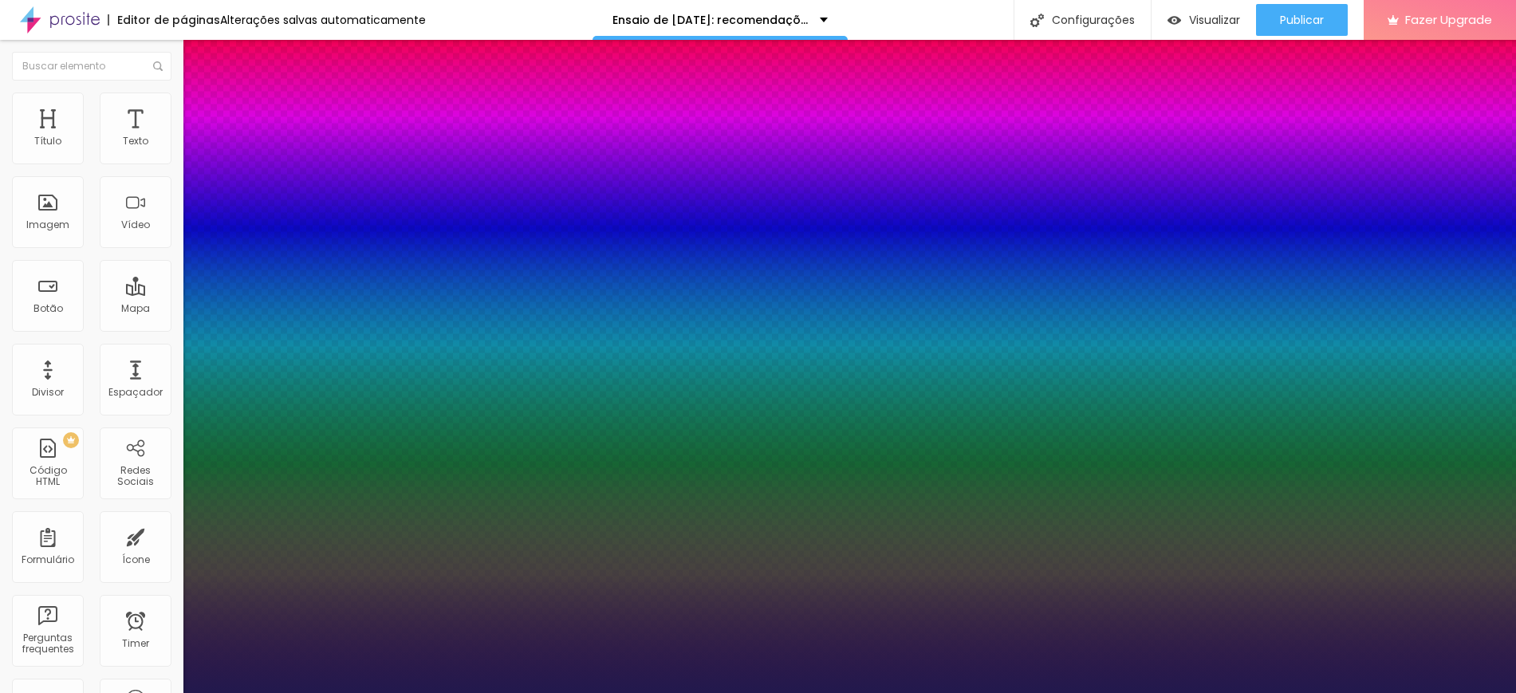
select select "Bevan-Regular"
type input "1"
select select "BioRhyme"
type input "1"
select select "BioRhymeExtraBold"
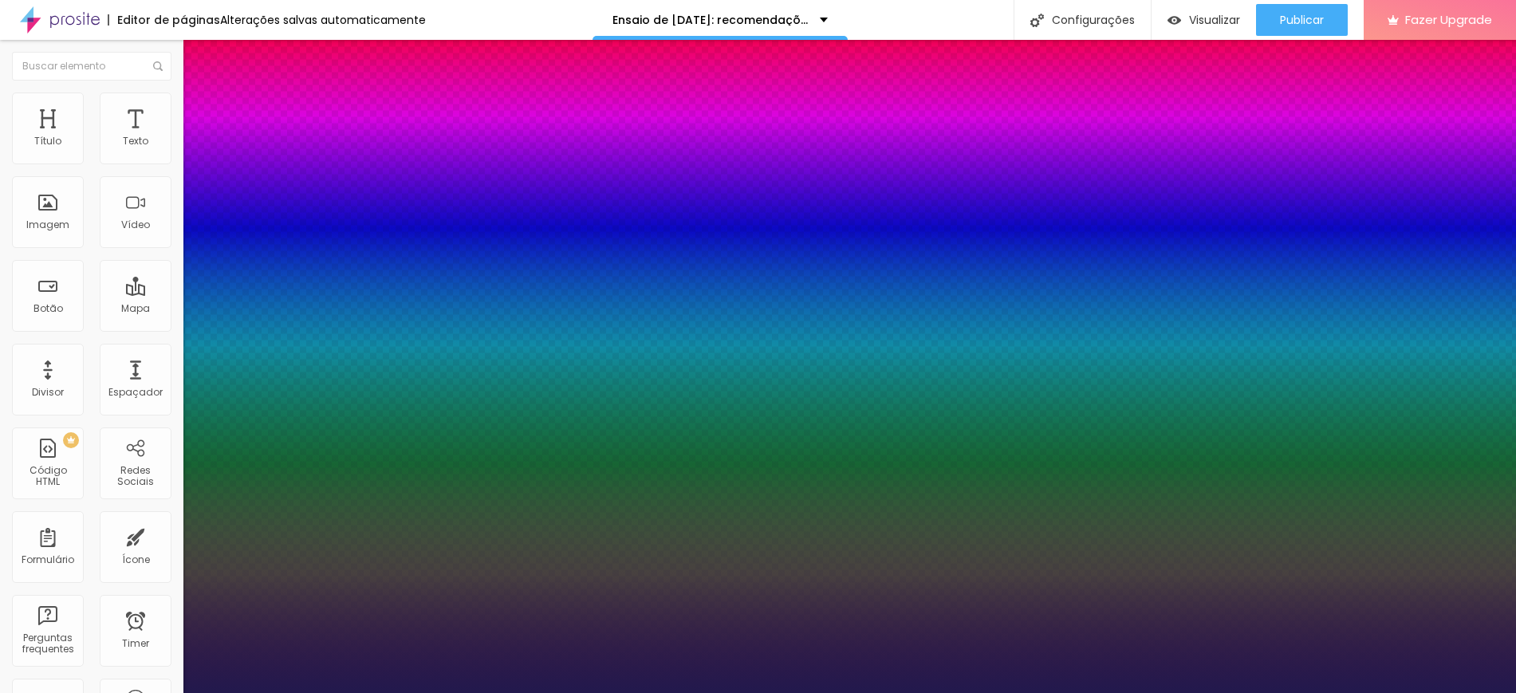
type input "1"
select select "BioRhymeLight"
type input "1"
select select "Bitter"
type input "1"
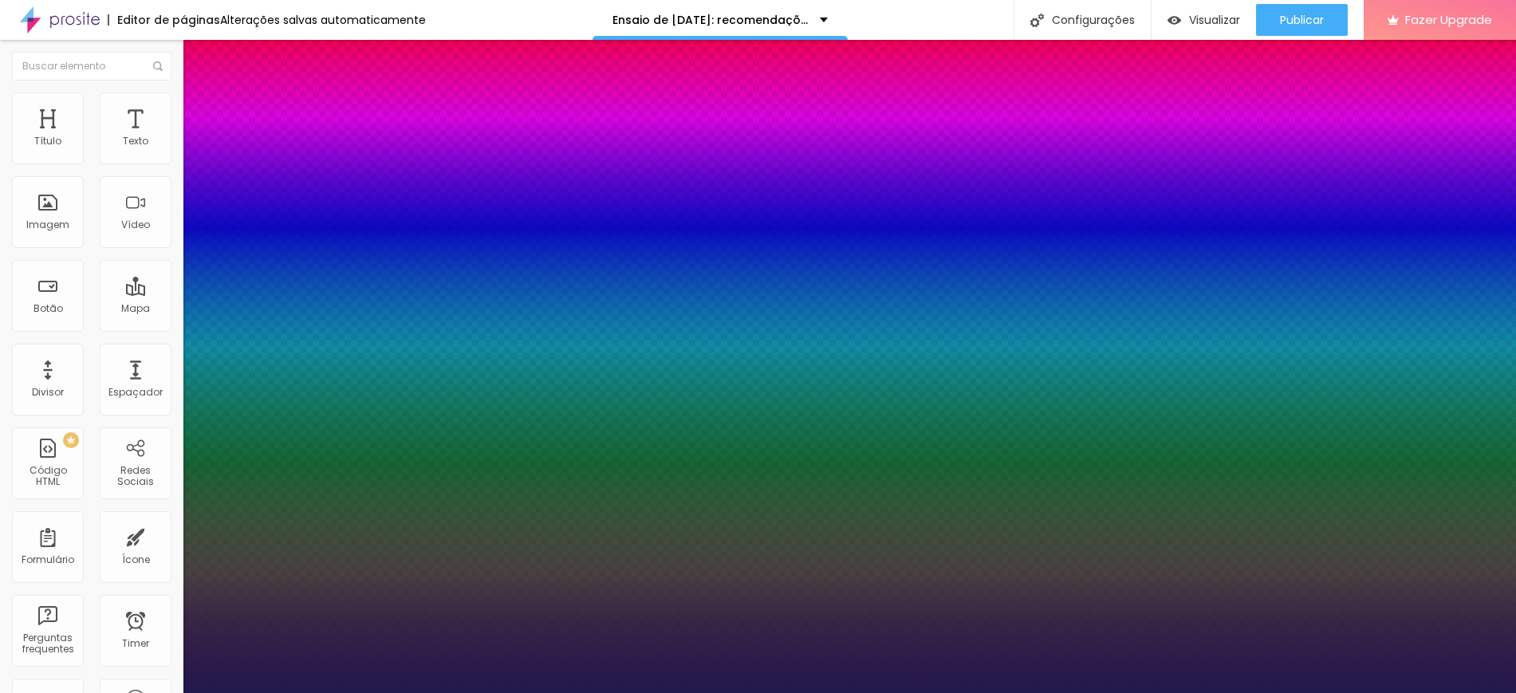
select select "BreeSerif"
type input "1"
select select "ButterflyKids-Regular"
type input "1"
select select "ChangaOne-Italic"
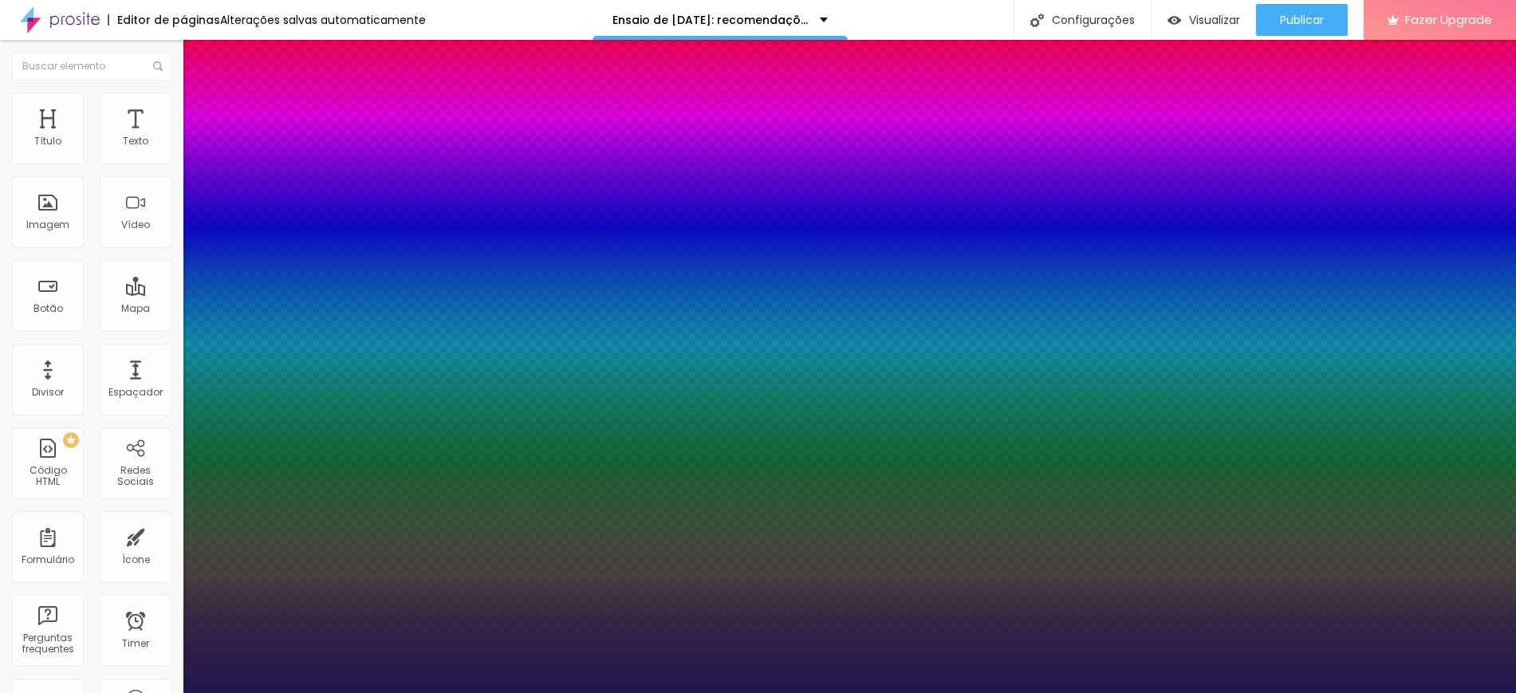
type input "1"
select select "ChangaOne-Regular"
type input "1"
select select "Chewy-Regular"
type input "1"
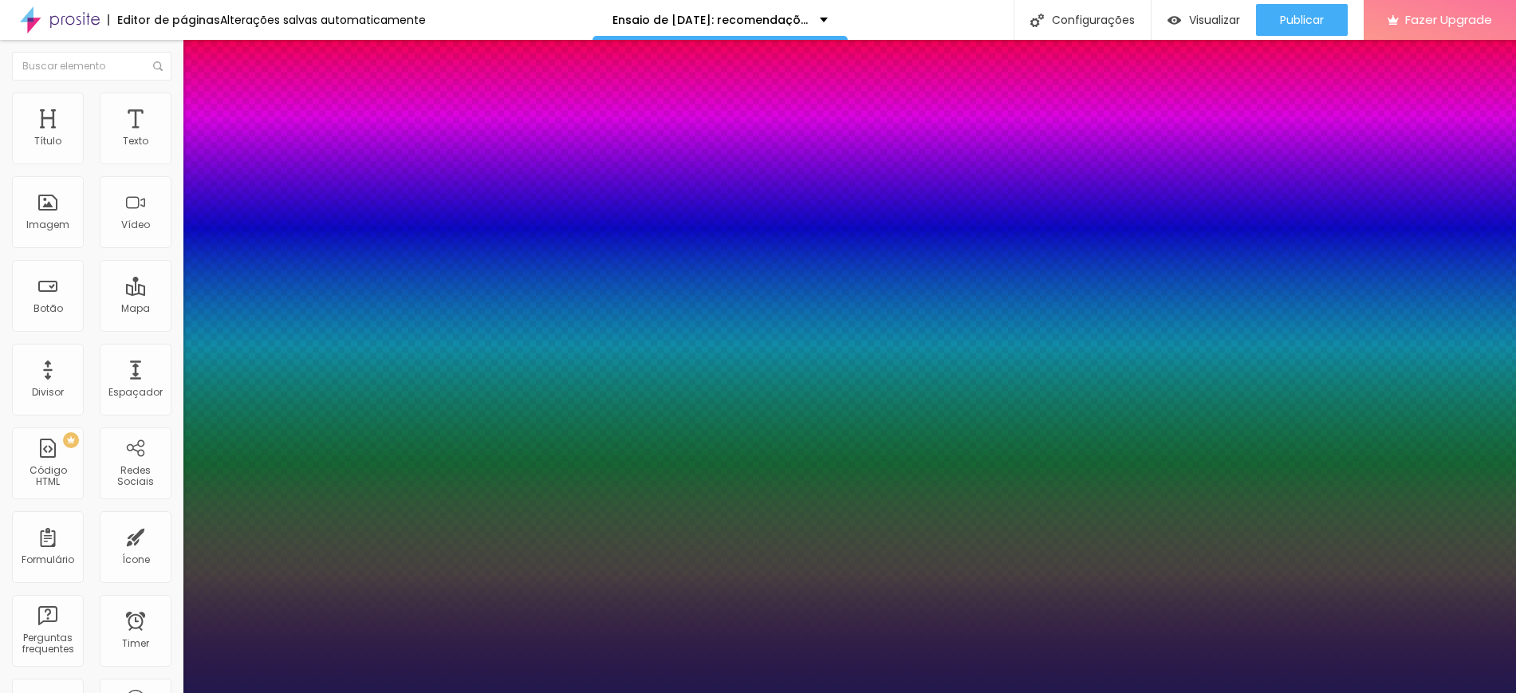
select select "Chivo"
type input "1"
select select "CinzelDecorative-Black"
type input "1"
select select "CinzelDecorative-Bold"
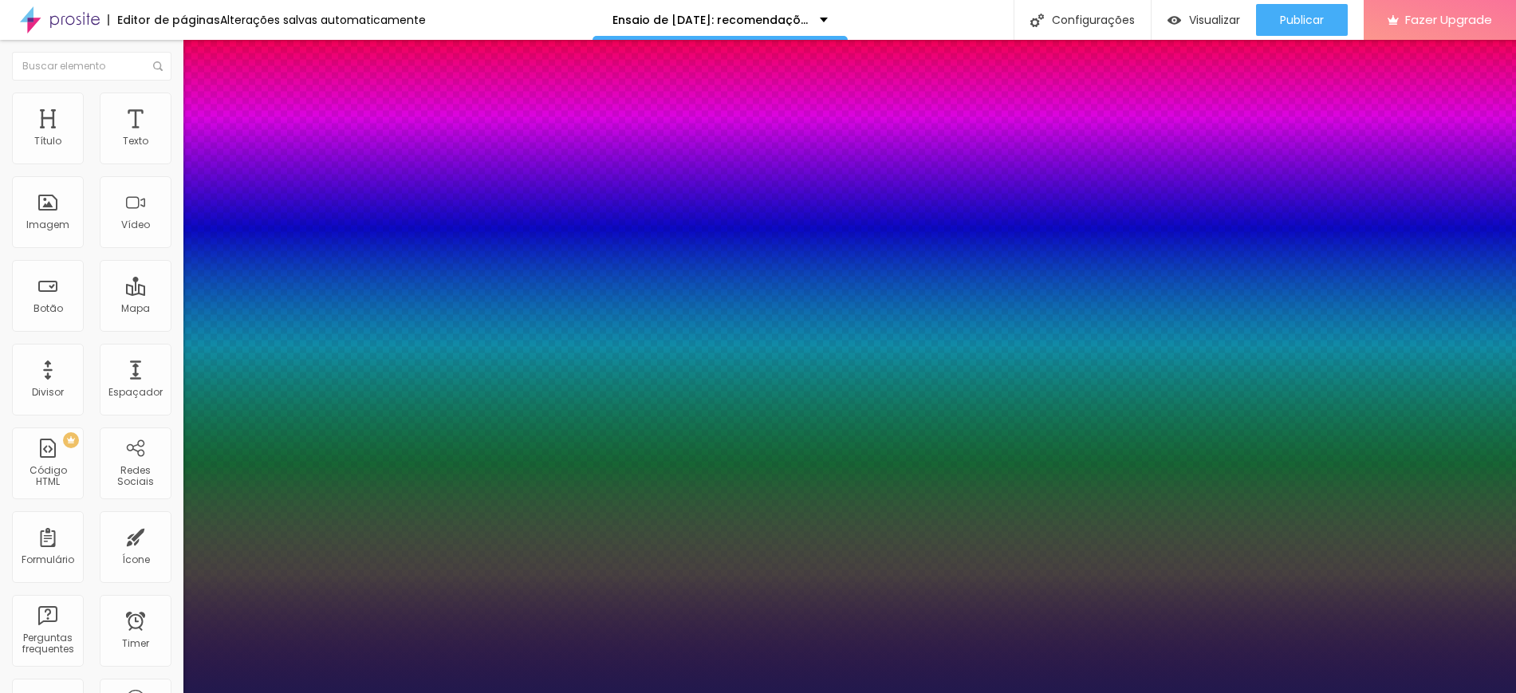
type input "1"
select select "CinzelDecorative-Black"
type input "1"
select select "CinzelDecorative-Bold"
type input "1"
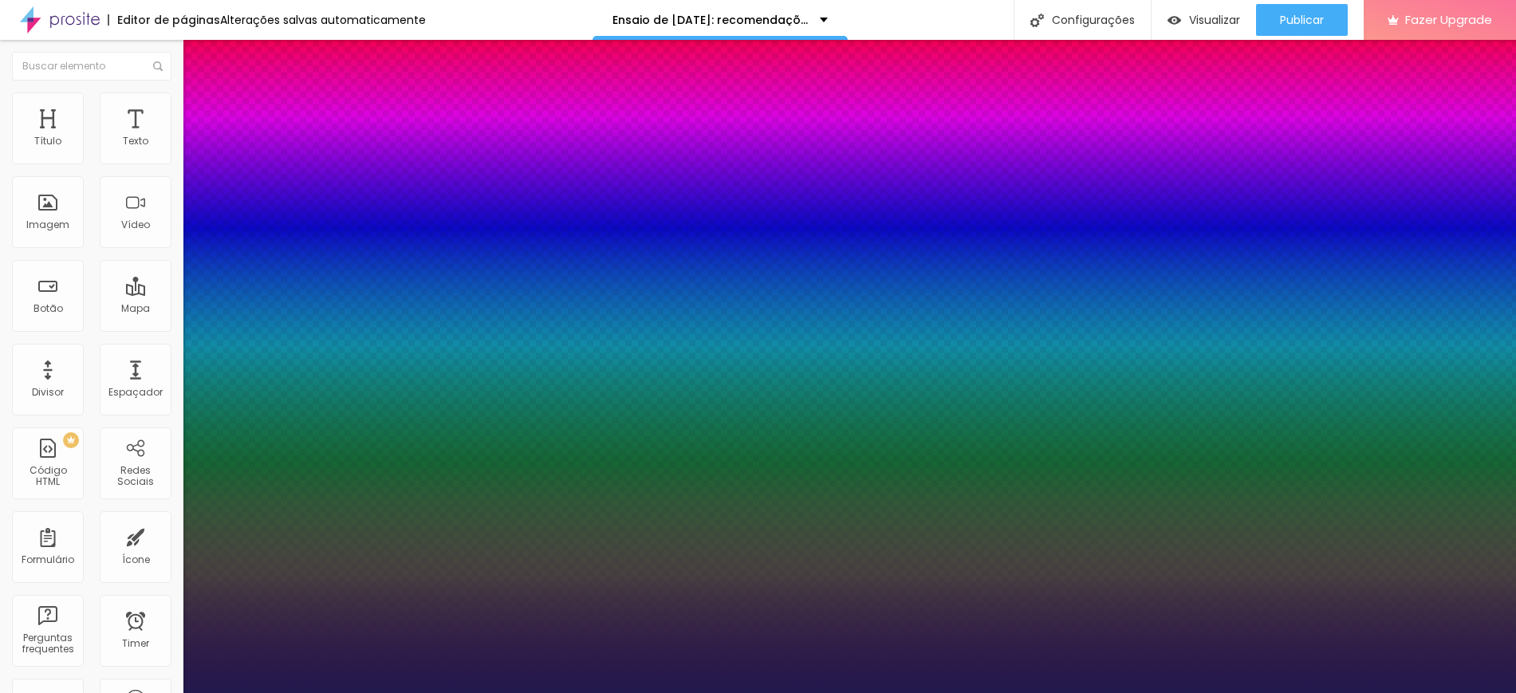
select select "CinzelDecorative-Regular"
type input "1"
select select "Comfortaa-Bold"
type input "1"
select select "Comfortaa-Light"
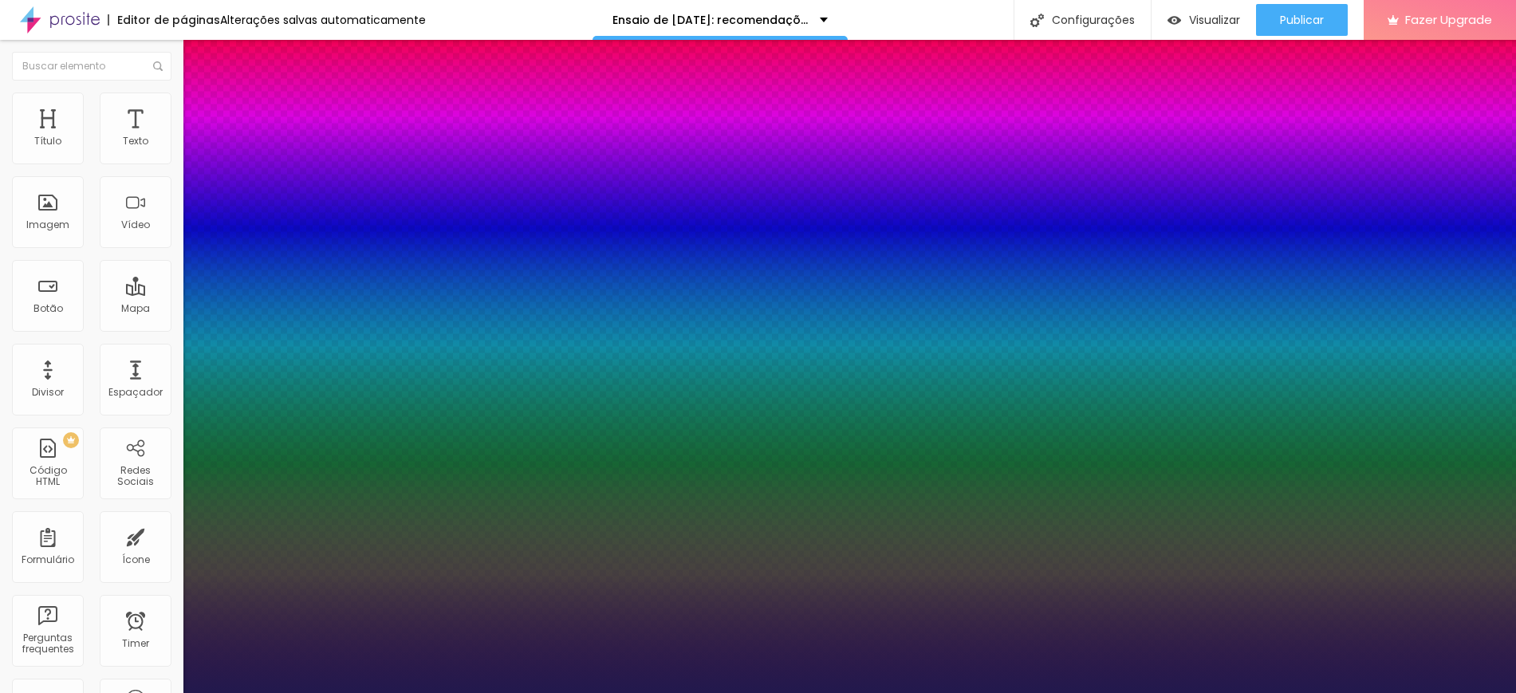
type input "1"
select select "Comfortaa-Regular"
type input "1"
select select "ComingSoon"
type input "1"
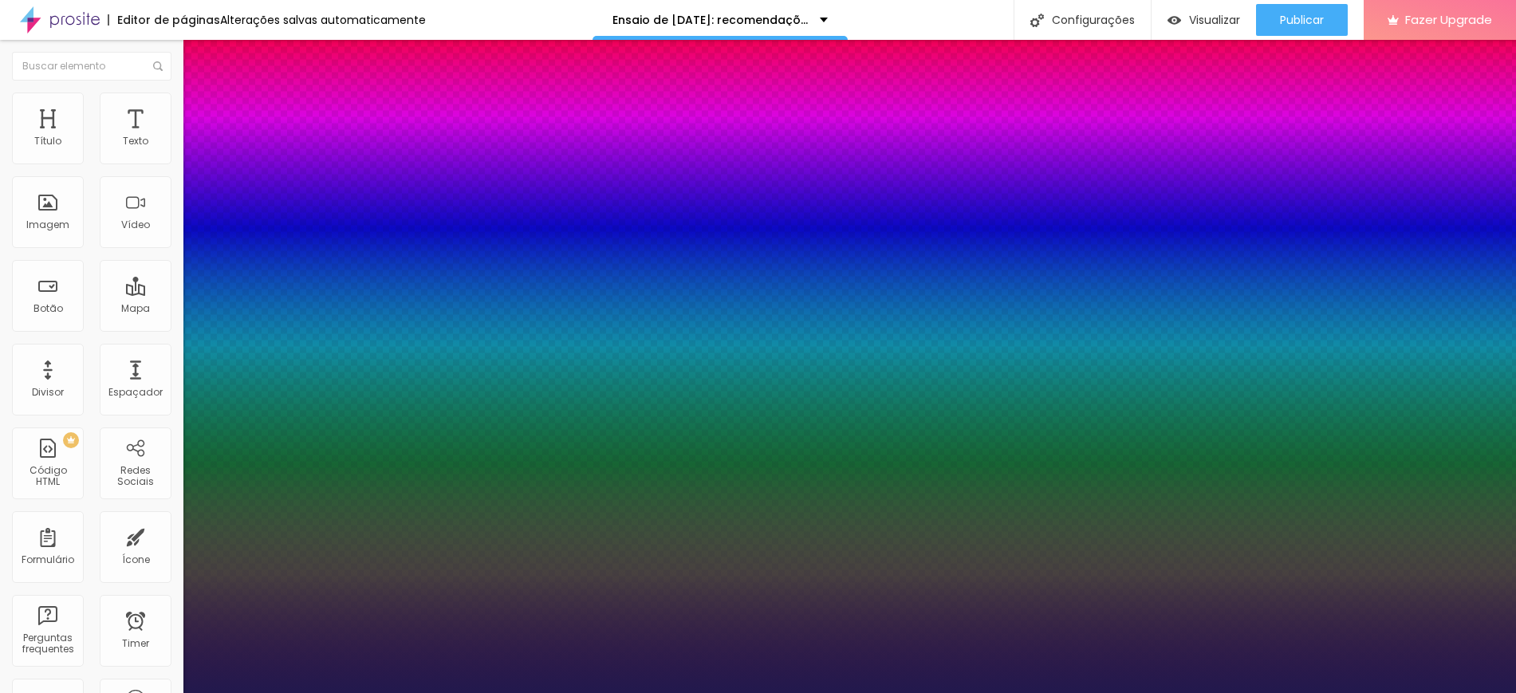
select select "Cookie-Regular"
type input "1"
select select "Corben-Bold"
type input "1"
select select "Corben-Regular"
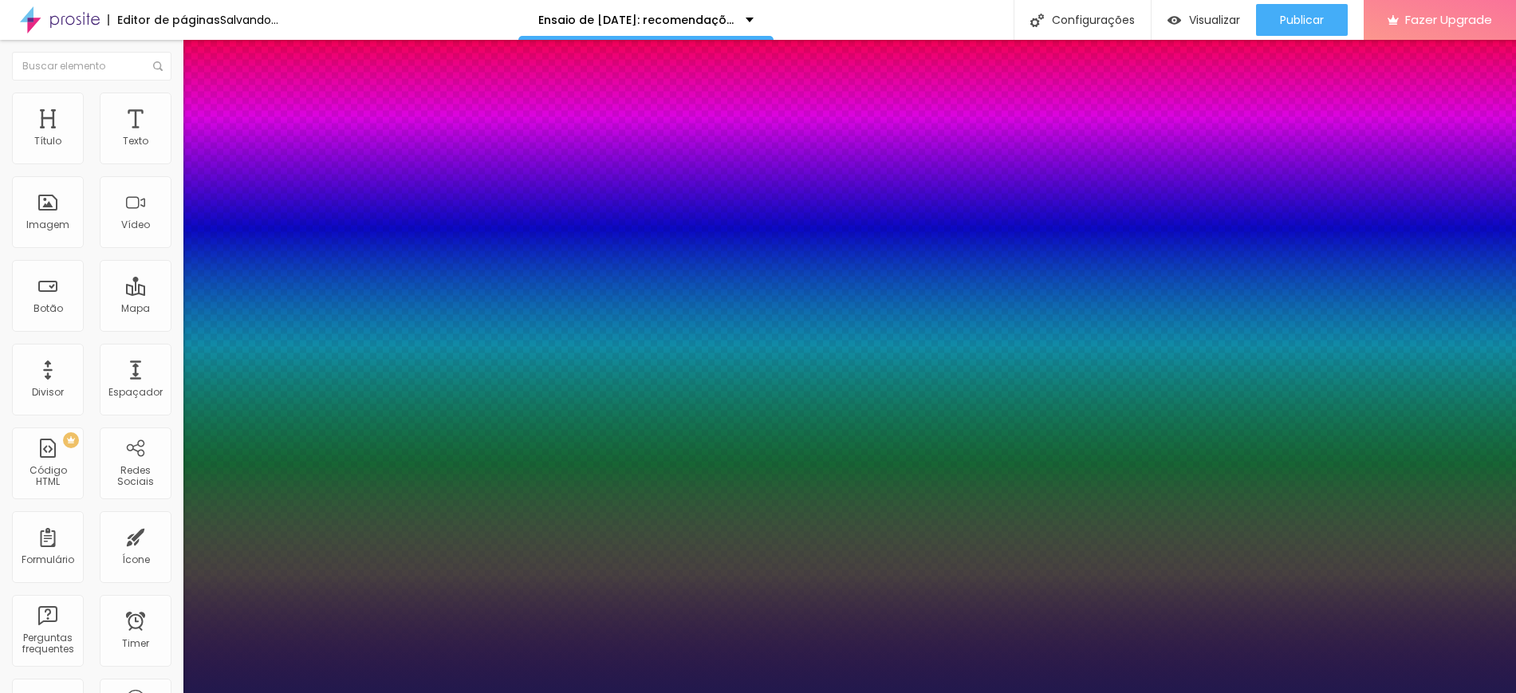
type input "1"
select select "Cormorant"
type input "1"
select select "CormorantGeramond-Bold"
type input "1"
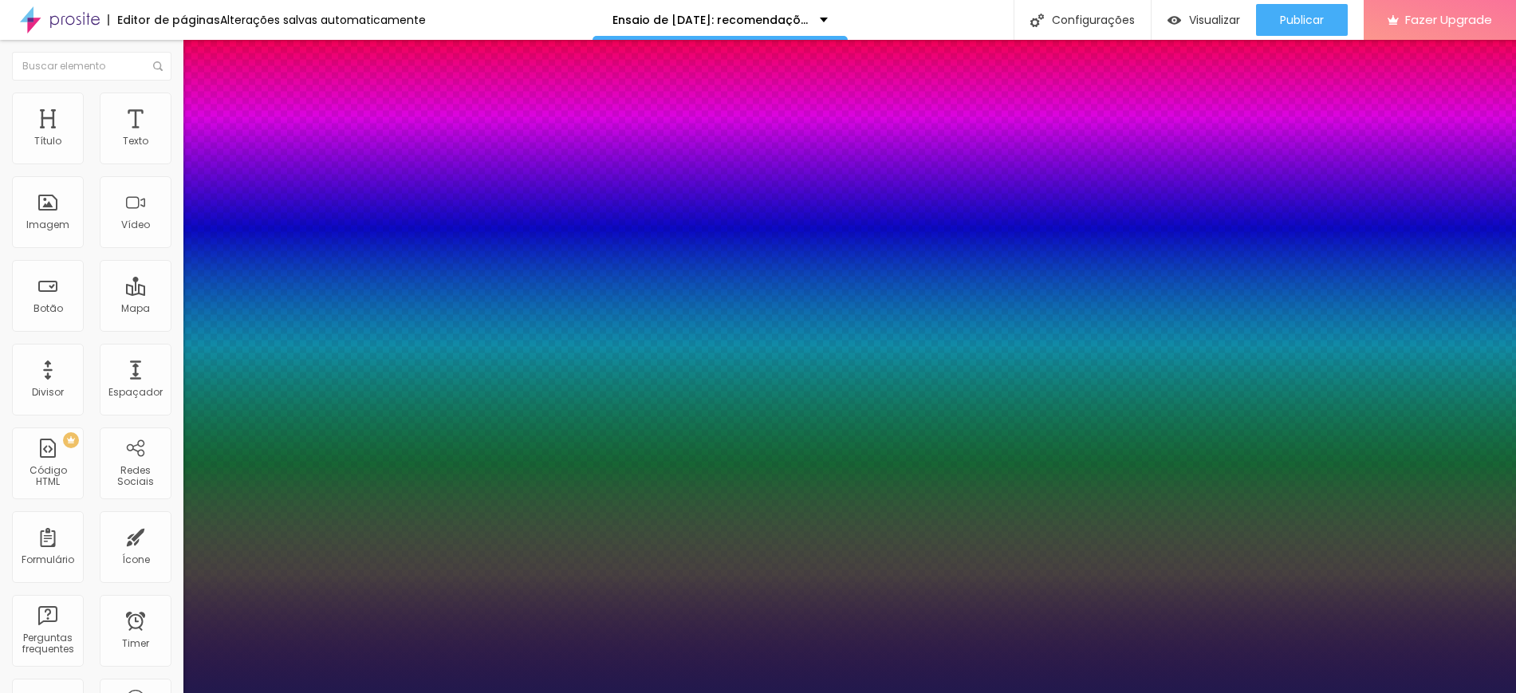
select select "CormorantGeramond-Italic"
type input "1"
select select "CormorantGeramond-Medium"
type input "1"
select select "CormorantGeramond-Regular"
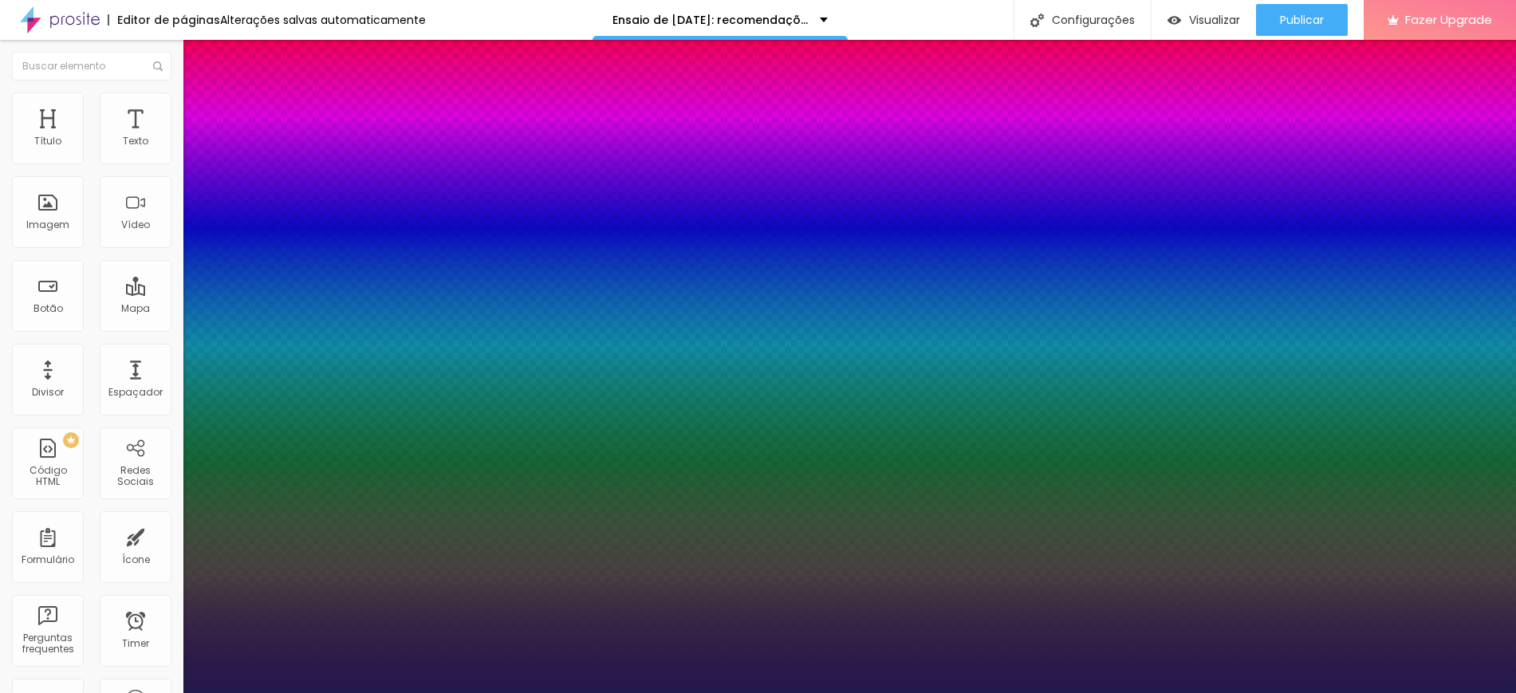
type input "1"
select select "CormorantLight"
type input "1"
select select "Cousine-Bold"
type input "1"
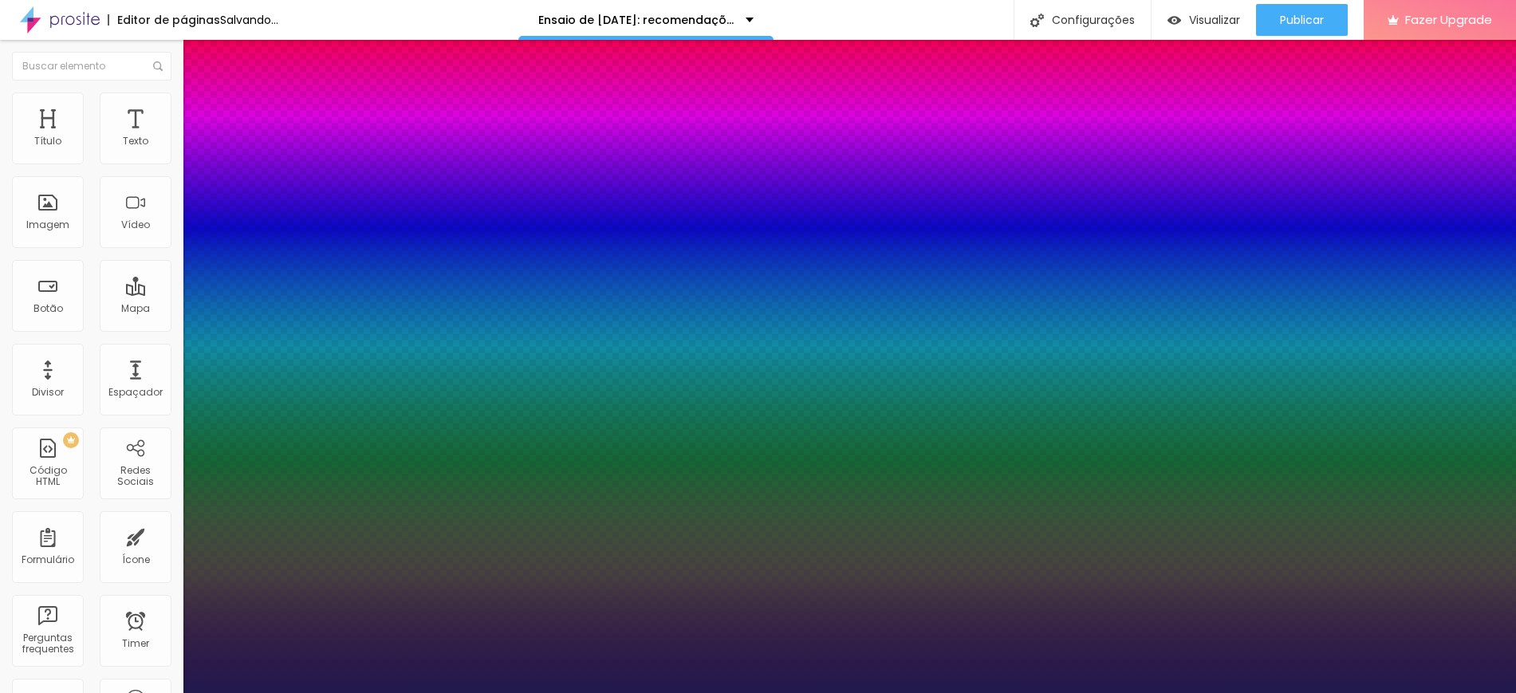
select select "Cousine-Italic"
type input "1"
select select "Cousine-Regular"
type input "1"
select select "Creepster-Regular"
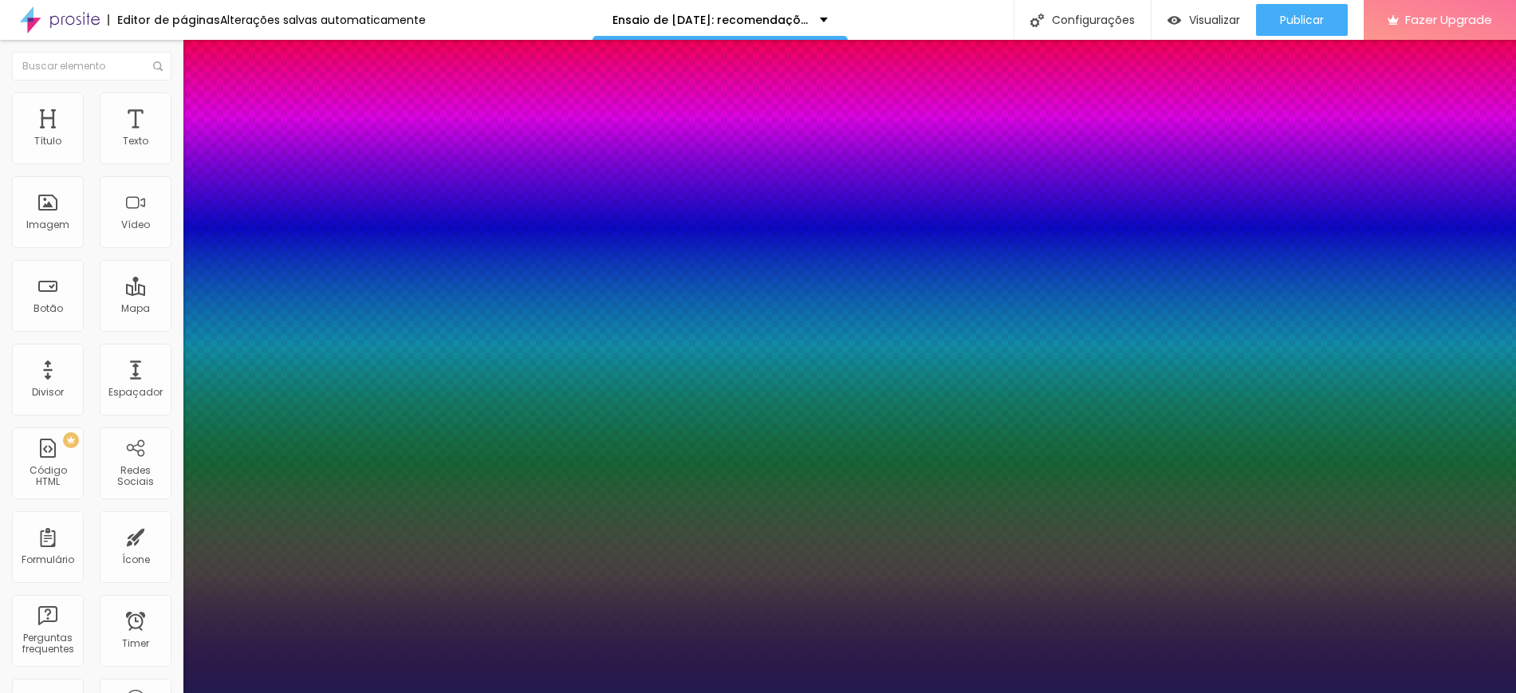
type input "1"
select select "CrimsonText"
type input "1"
select select "CrimsonTextBold"
type input "1"
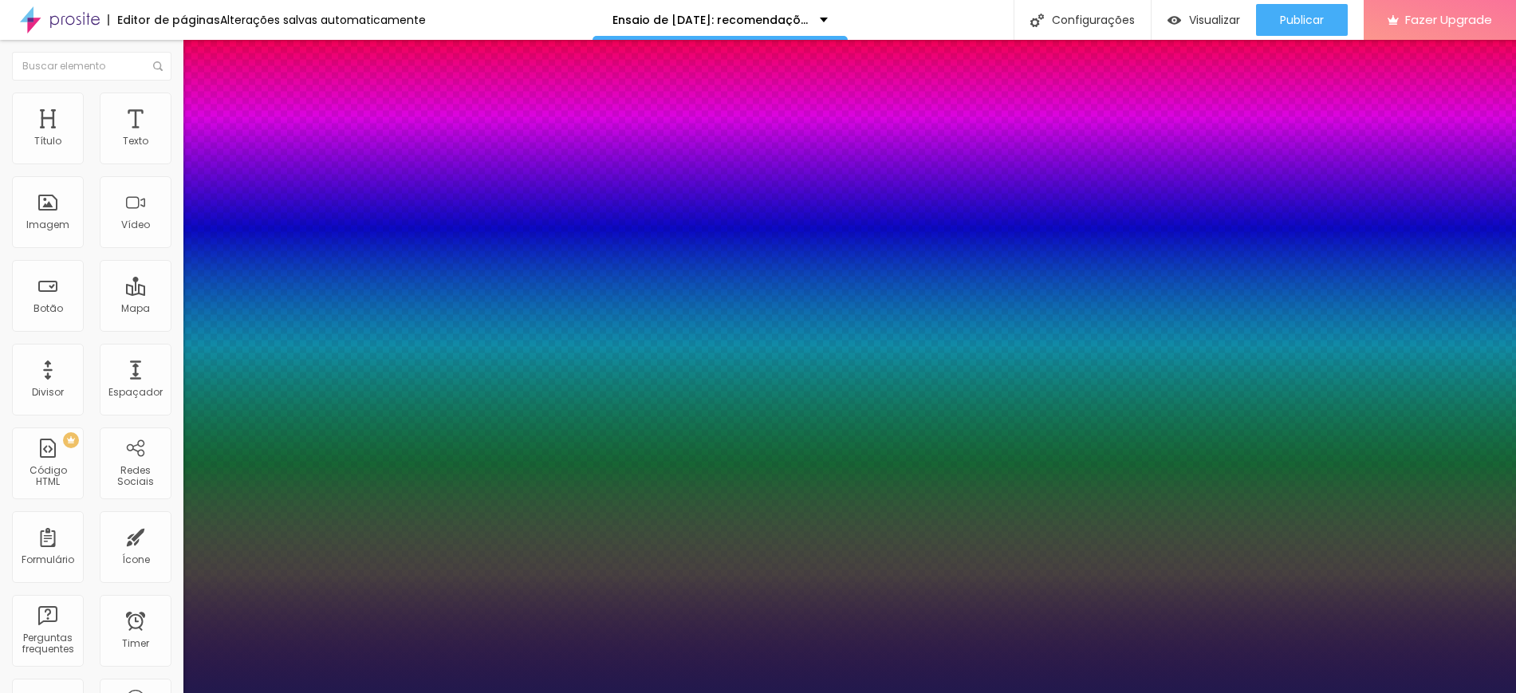
select select "Cuprum"
type input "1"
select select "CutiveMono"
type input "1"
click at [731, 692] on div at bounding box center [758, 693] width 1516 height 0
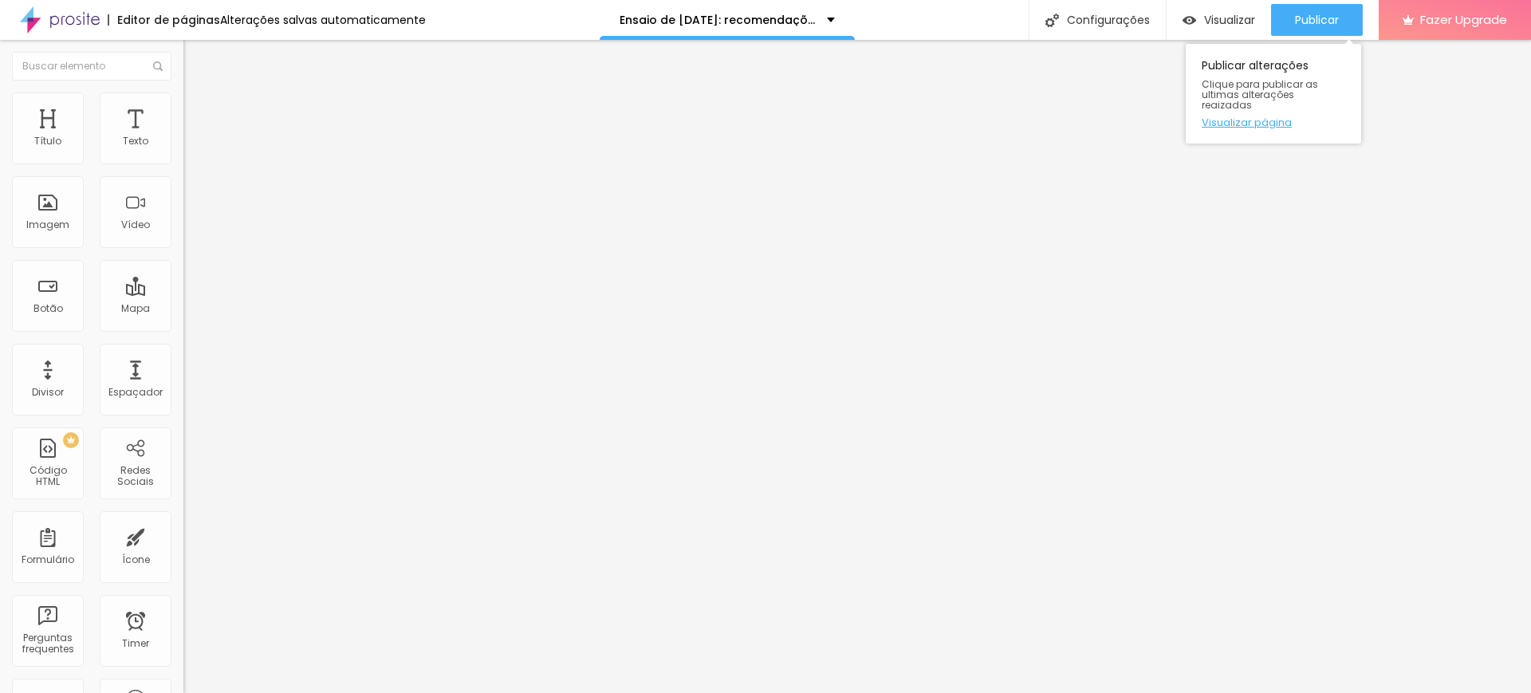
click at [1262, 117] on link "Visualizar página" at bounding box center [1274, 122] width 144 height 10
